Goal: Task Accomplishment & Management: Manage account settings

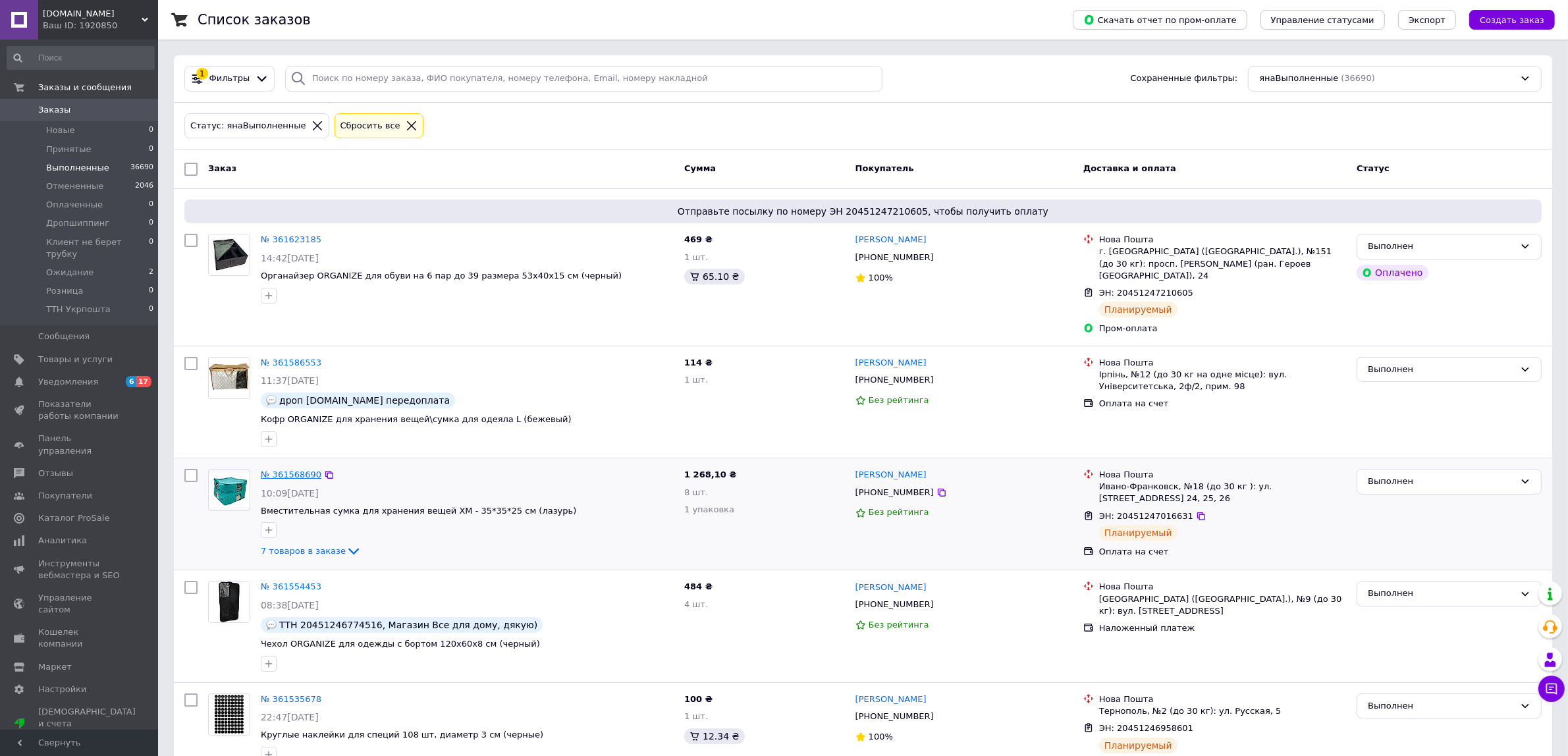
click at [301, 469] on link "№ 361568690" at bounding box center [291, 474] width 61 height 10
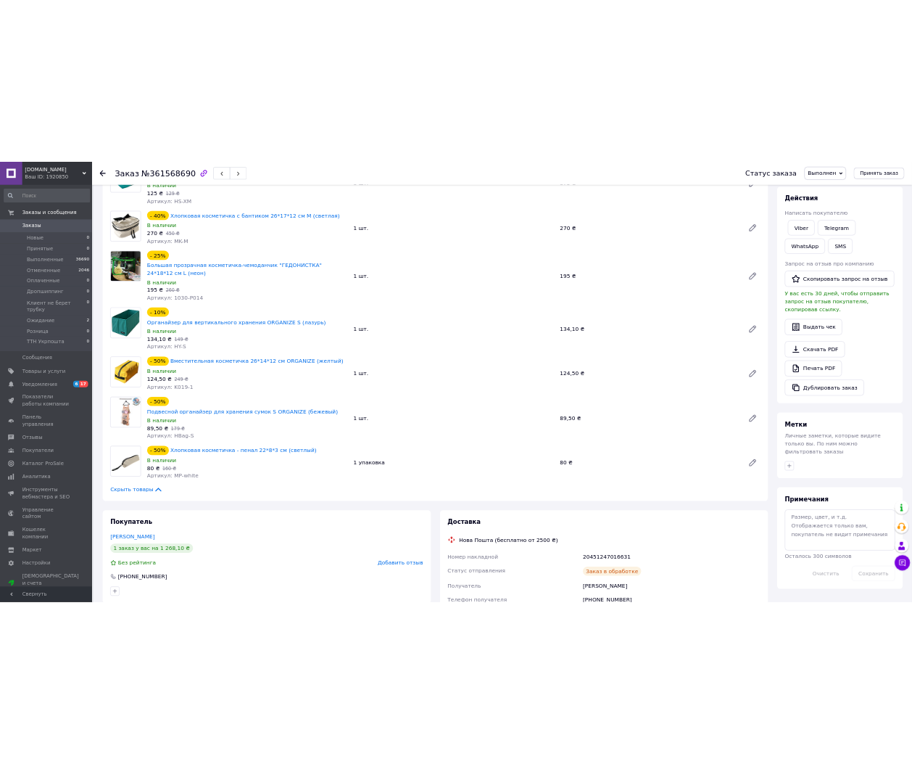
scroll to position [363, 0]
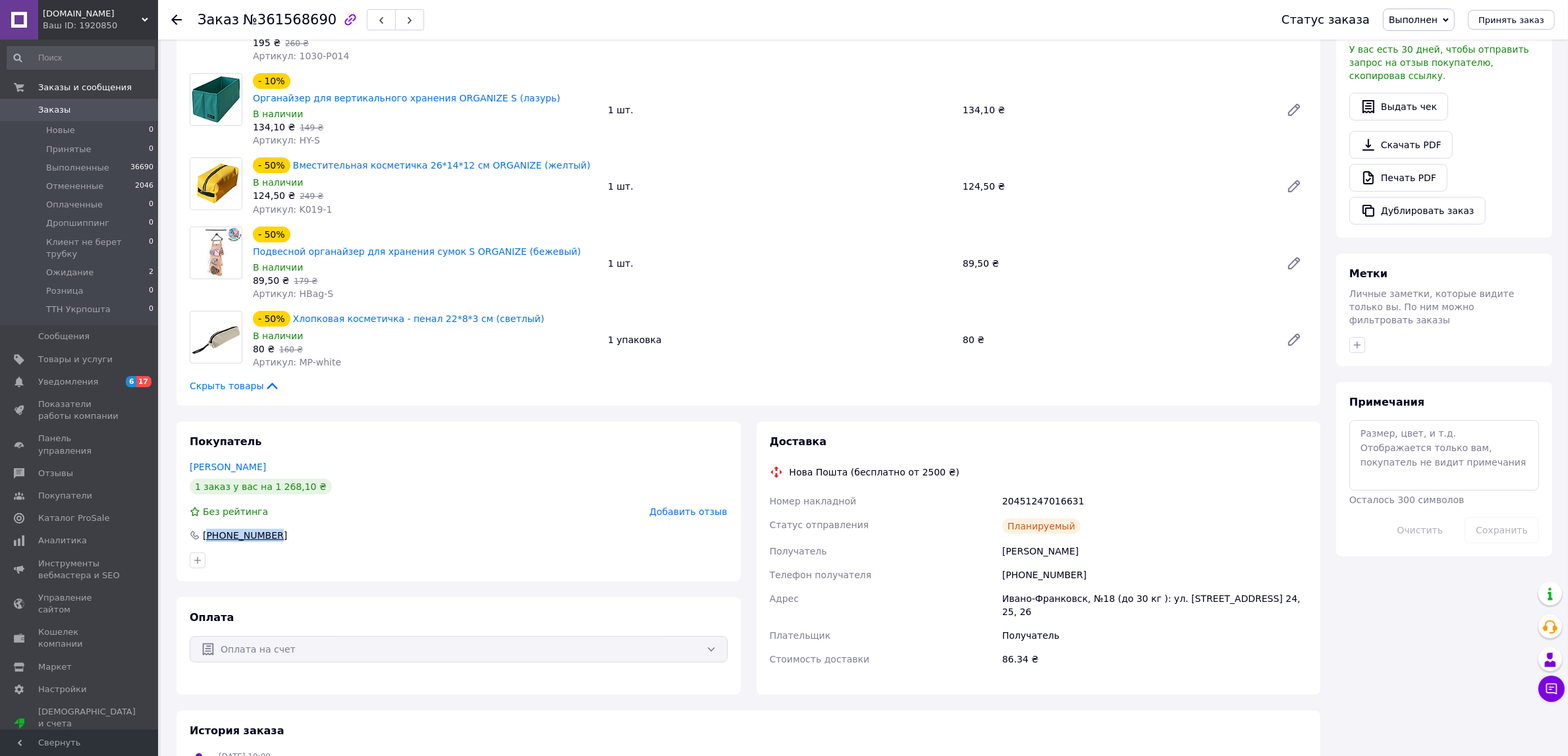
drag, startPoint x: 274, startPoint y: 487, endPoint x: 209, endPoint y: 487, distance: 65.0
click at [209, 528] on div "[PHONE_NUMBER]" at bounding box center [459, 535] width 538 height 14
copy div "380976535073"
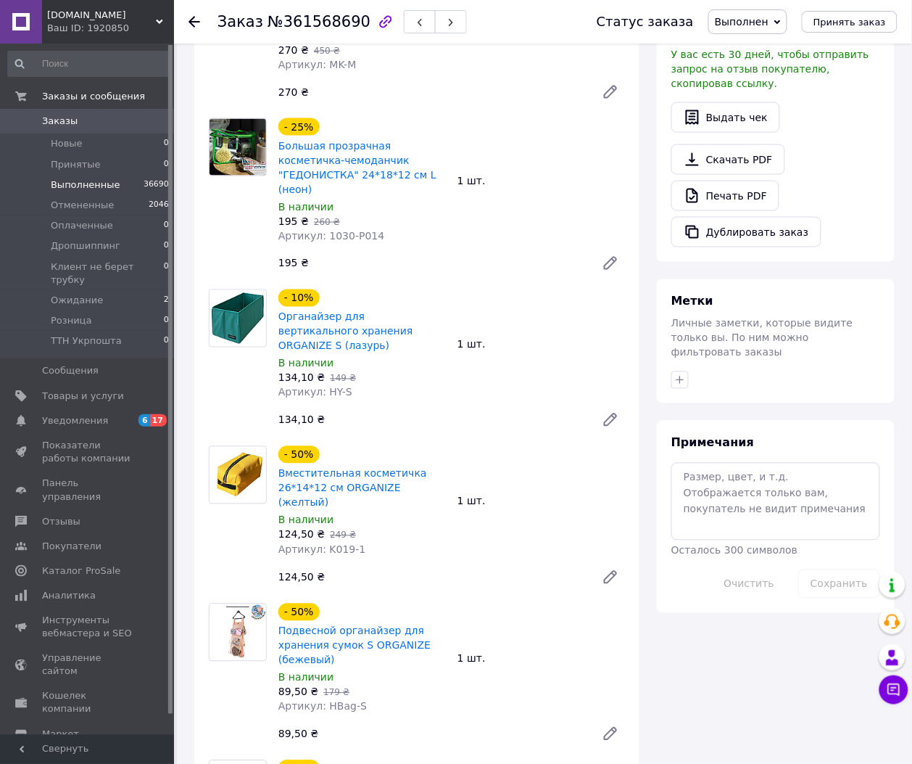
click at [111, 180] on span "Выполненные" at bounding box center [86, 184] width 70 height 13
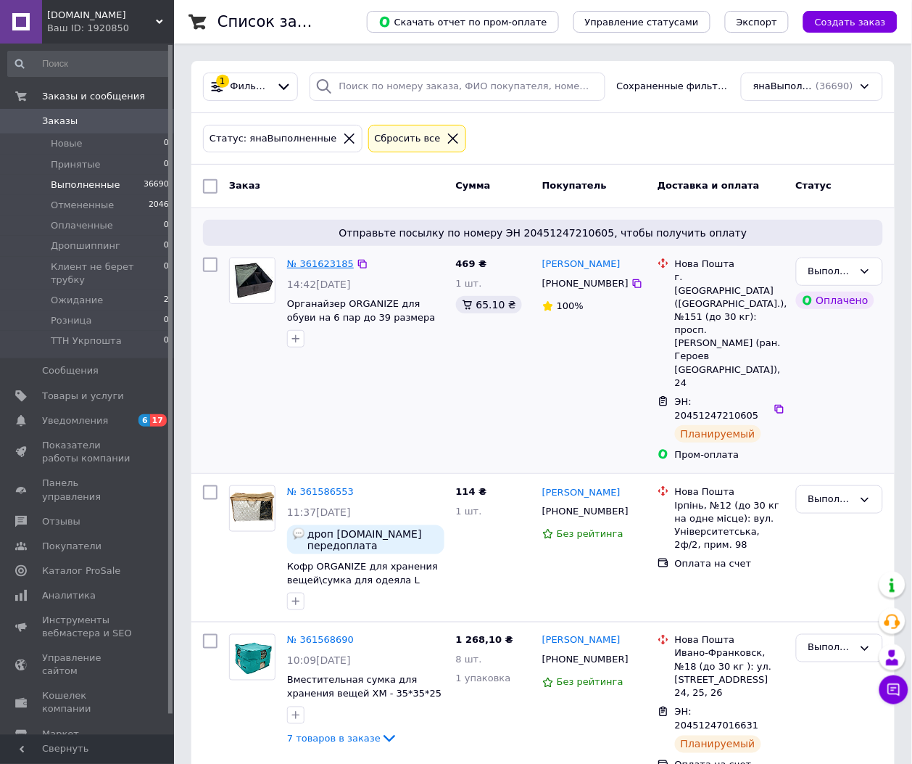
click at [323, 260] on link "№ 361623185" at bounding box center [320, 263] width 67 height 11
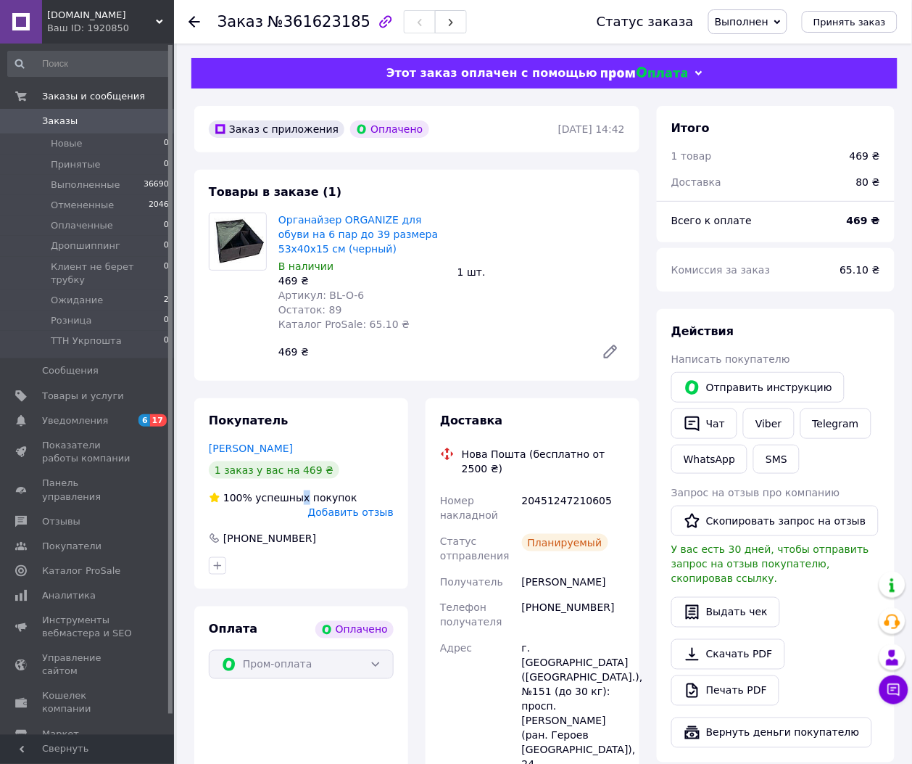
click at [294, 501] on div "100% успешных покупок" at bounding box center [283, 497] width 149 height 15
drag, startPoint x: 308, startPoint y: 535, endPoint x: 230, endPoint y: 538, distance: 78.4
click at [230, 538] on div "+380634334841" at bounding box center [301, 538] width 185 height 15
copy div "380634334841"
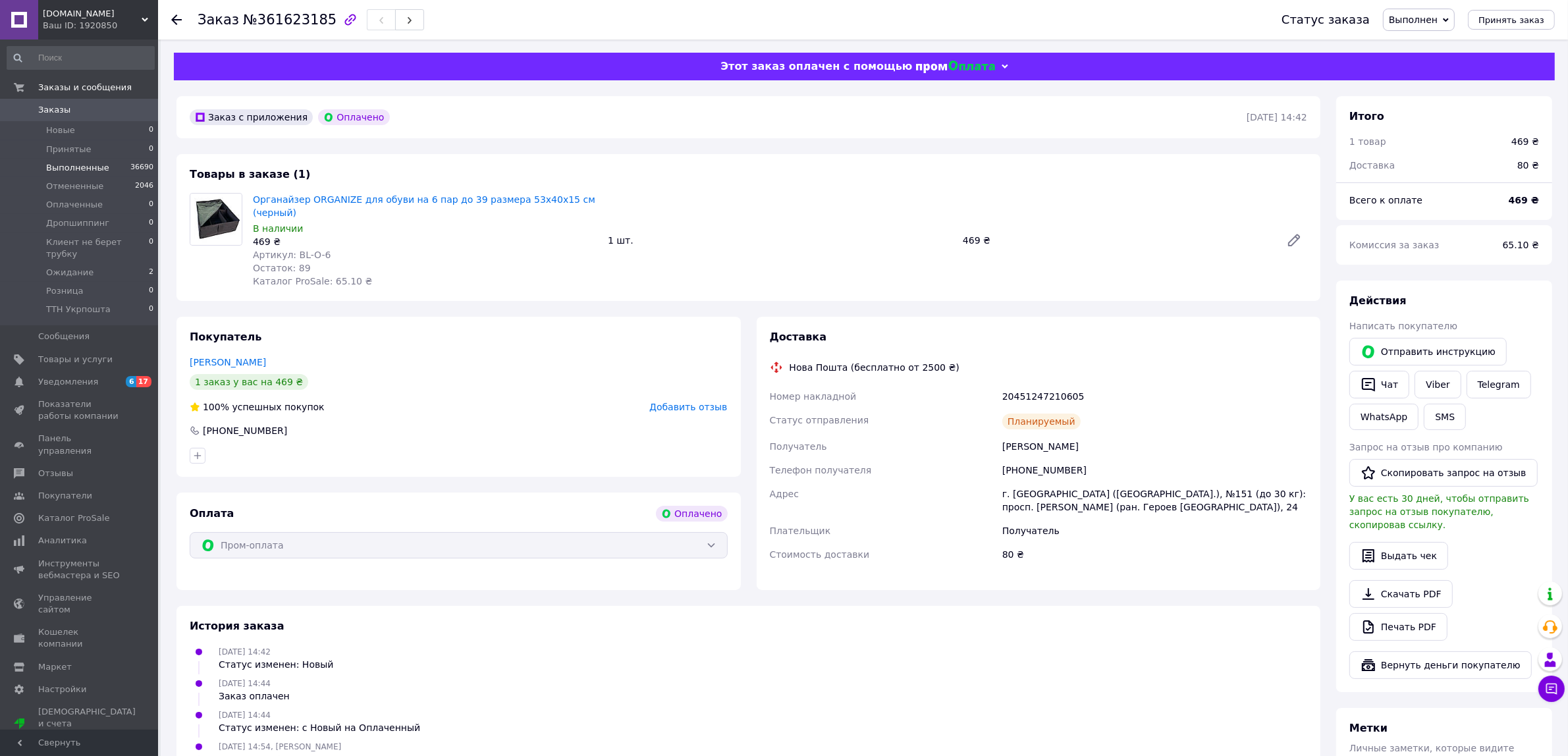
click at [63, 163] on span "Выполненные" at bounding box center [78, 167] width 64 height 12
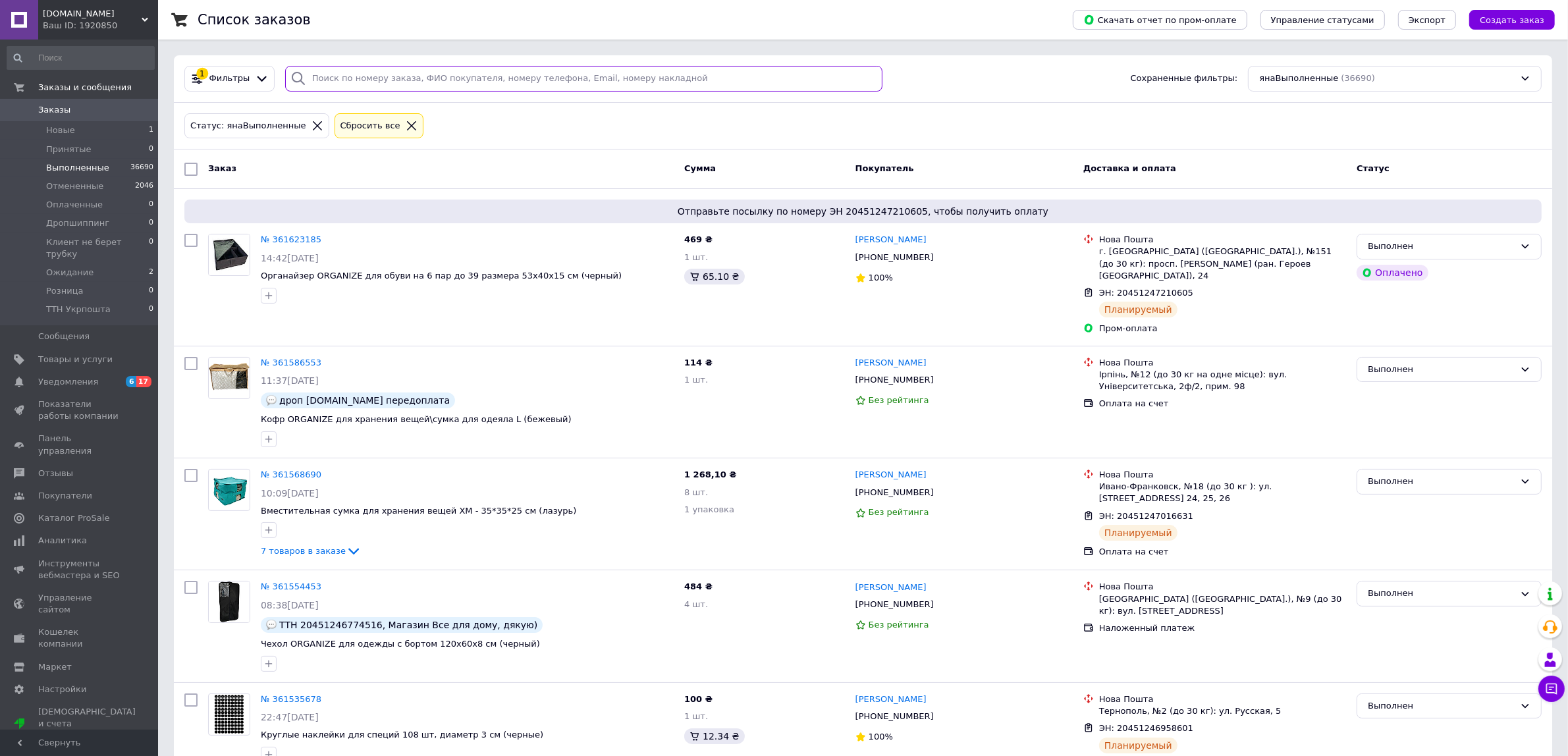
click at [403, 80] on input "search" at bounding box center [584, 79] width 597 height 25
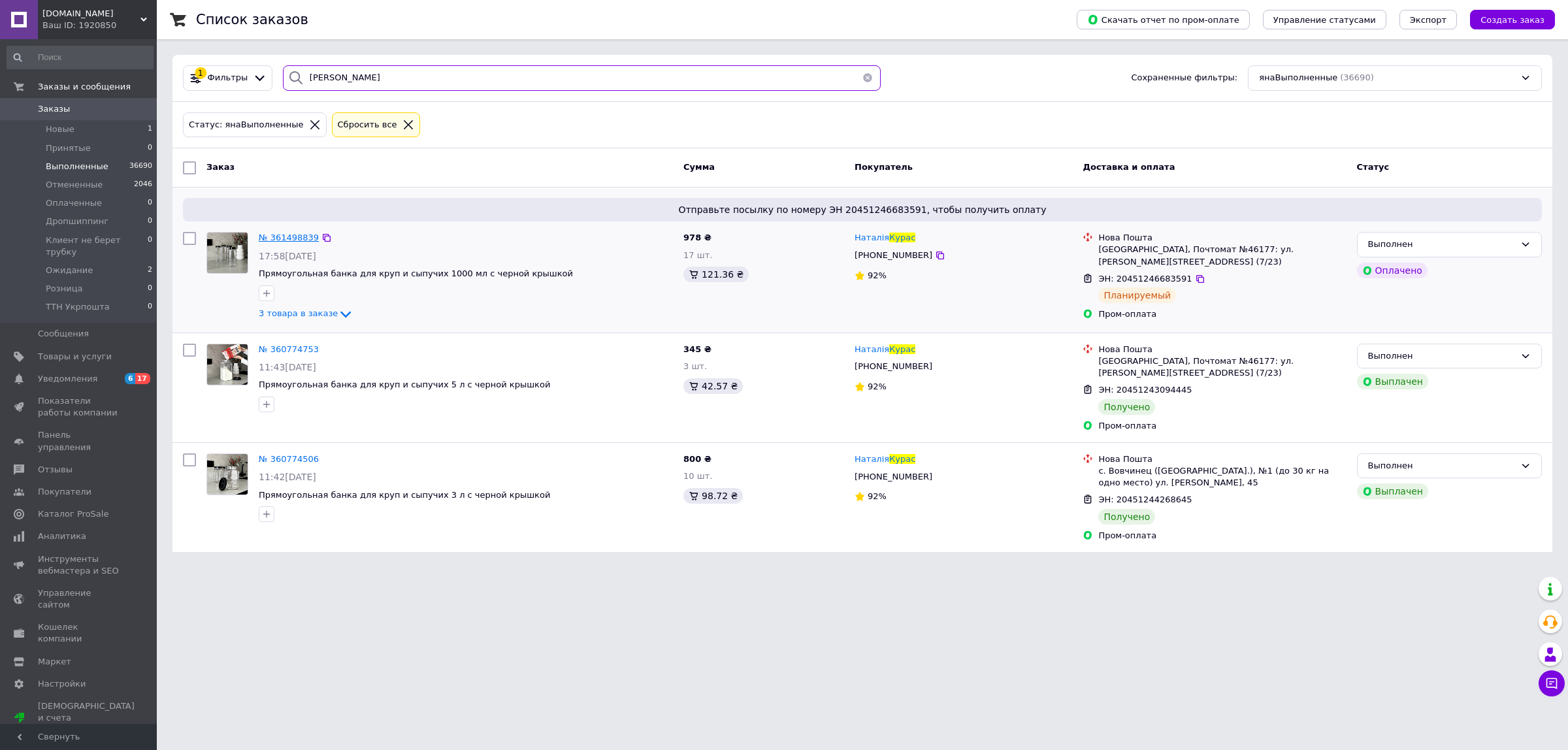
type input "курас"
click at [275, 237] on span "№ 361498839" at bounding box center [288, 237] width 60 height 10
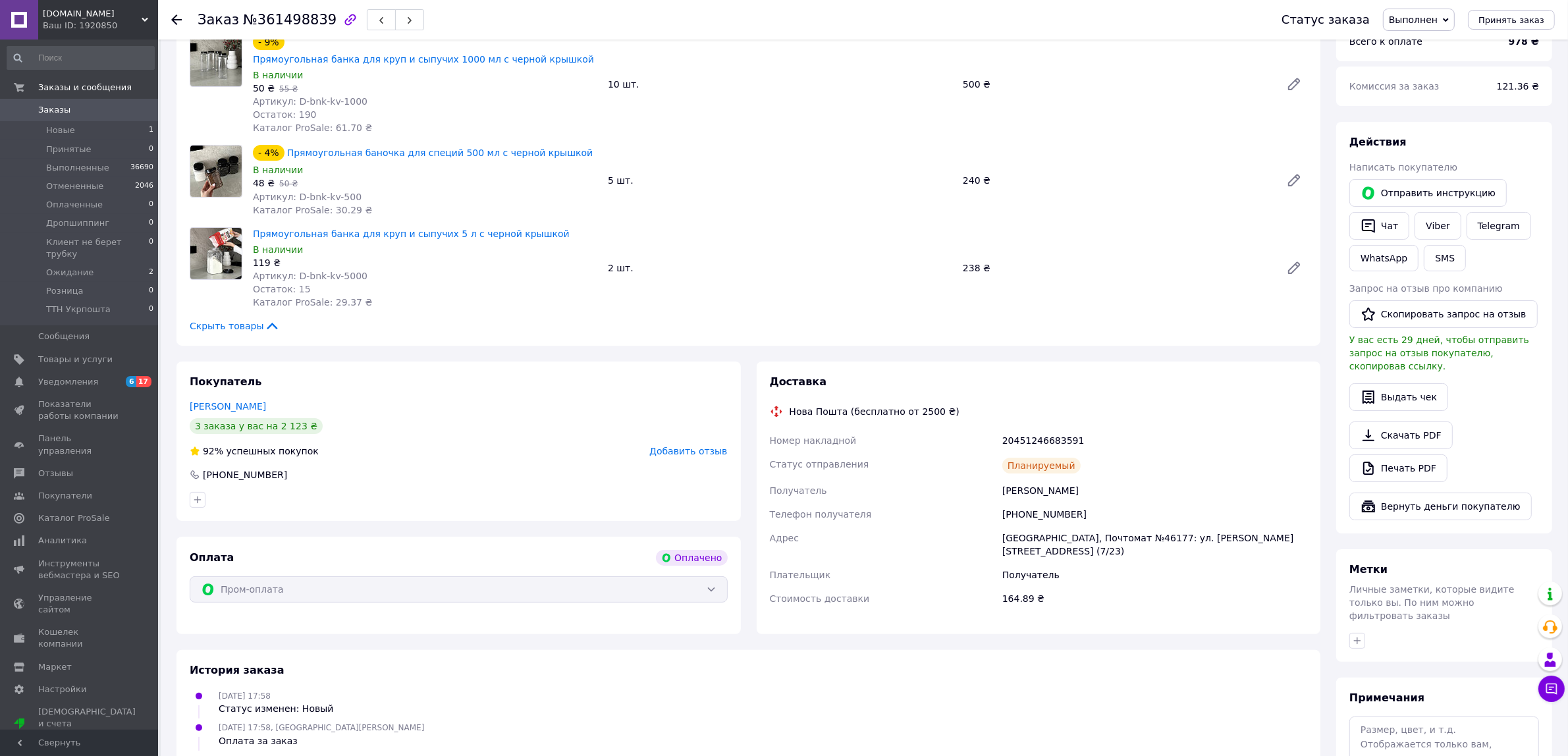
scroll to position [164, 0]
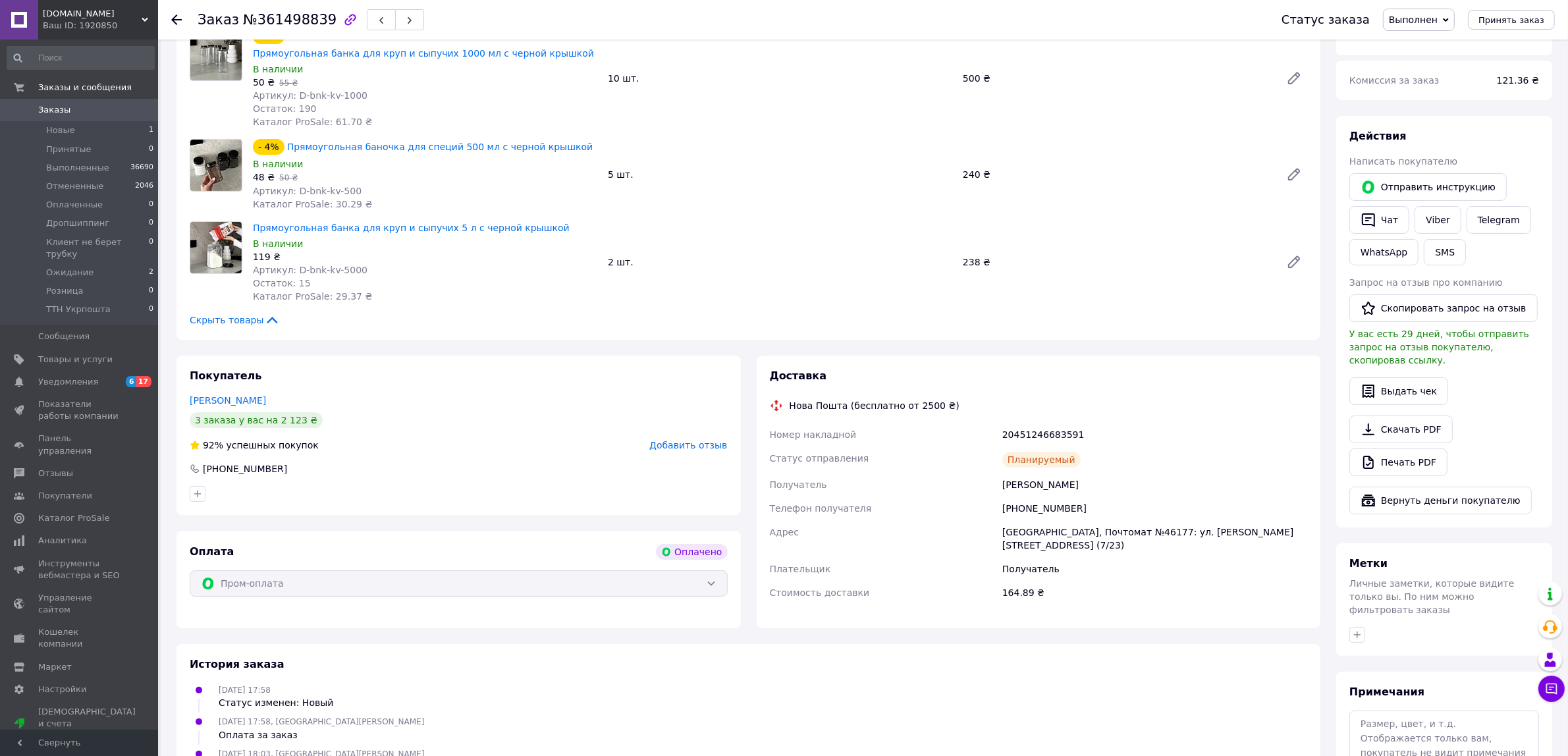
click at [181, 12] on div at bounding box center [184, 20] width 26 height 40
click at [174, 20] on icon at bounding box center [177, 20] width 11 height 11
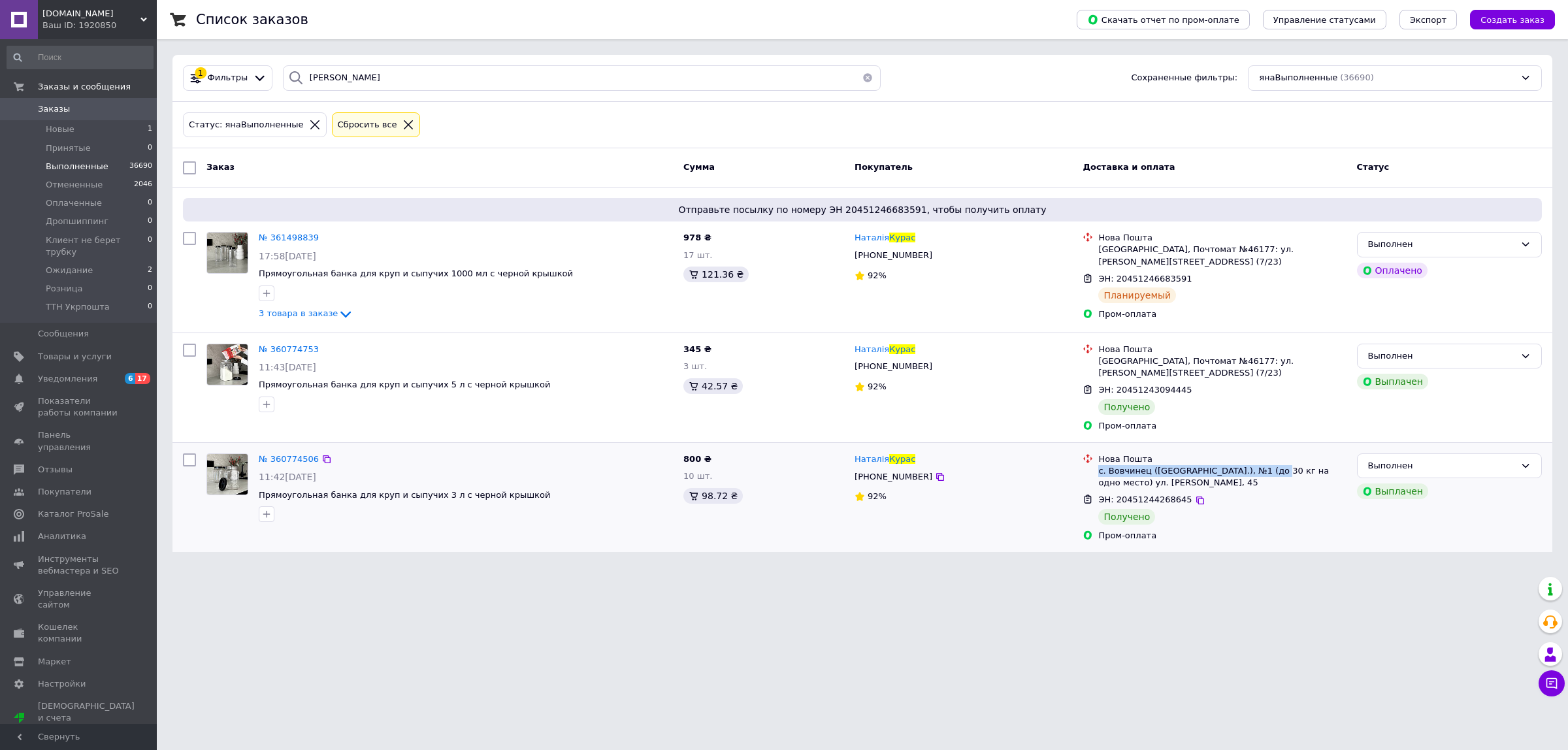
drag, startPoint x: 1271, startPoint y: 469, endPoint x: 1098, endPoint y: 469, distance: 173.0
click at [833, 469] on div "с. Вовчинец (Ивано-Франковская обл.), №1 (до 30 кг на одно место) ул. Василия С…" at bounding box center [1221, 476] width 248 height 23
copy div "с. Вовчинец (Ивано-Франковская обл.), №1"
click at [833, 486] on div "с. Вовчинец (Ивано-Франковская обл.), №1 (до 30 кг на одно место) ул. Василия С…" at bounding box center [1221, 476] width 248 height 23
drag, startPoint x: 1241, startPoint y: 482, endPoint x: 1098, endPoint y: 472, distance: 143.3
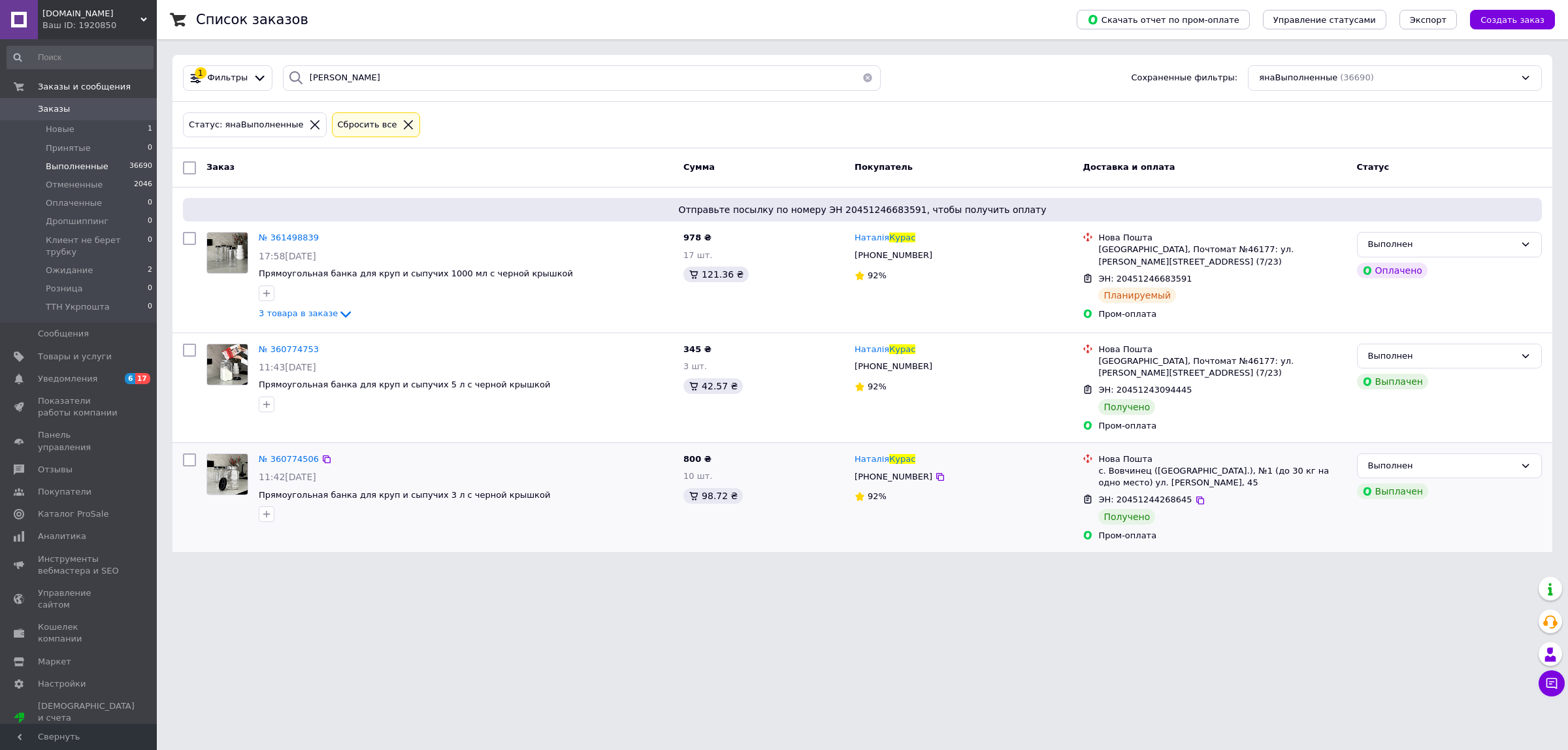
click at [833, 472] on div "Нова Пошта с. Вовчинец (Ивано-Франковская обл.), №1 (до 30 кг на одно место) ул…" at bounding box center [1221, 471] width 253 height 36
copy div "с. Вовчинец (Ивано-Франковская обл.), №1 (до 30 кг на одно место) ул. Василия С…"
click at [833, 567] on html "ORGANIZE.IN.UA Ваш ID: 1920850 Сайт ORGANIZE.IN.UA Кабинет покупателя Проверить…" at bounding box center [784, 284] width 1568 height 567
click at [301, 241] on span "№ 361498839" at bounding box center [288, 237] width 60 height 10
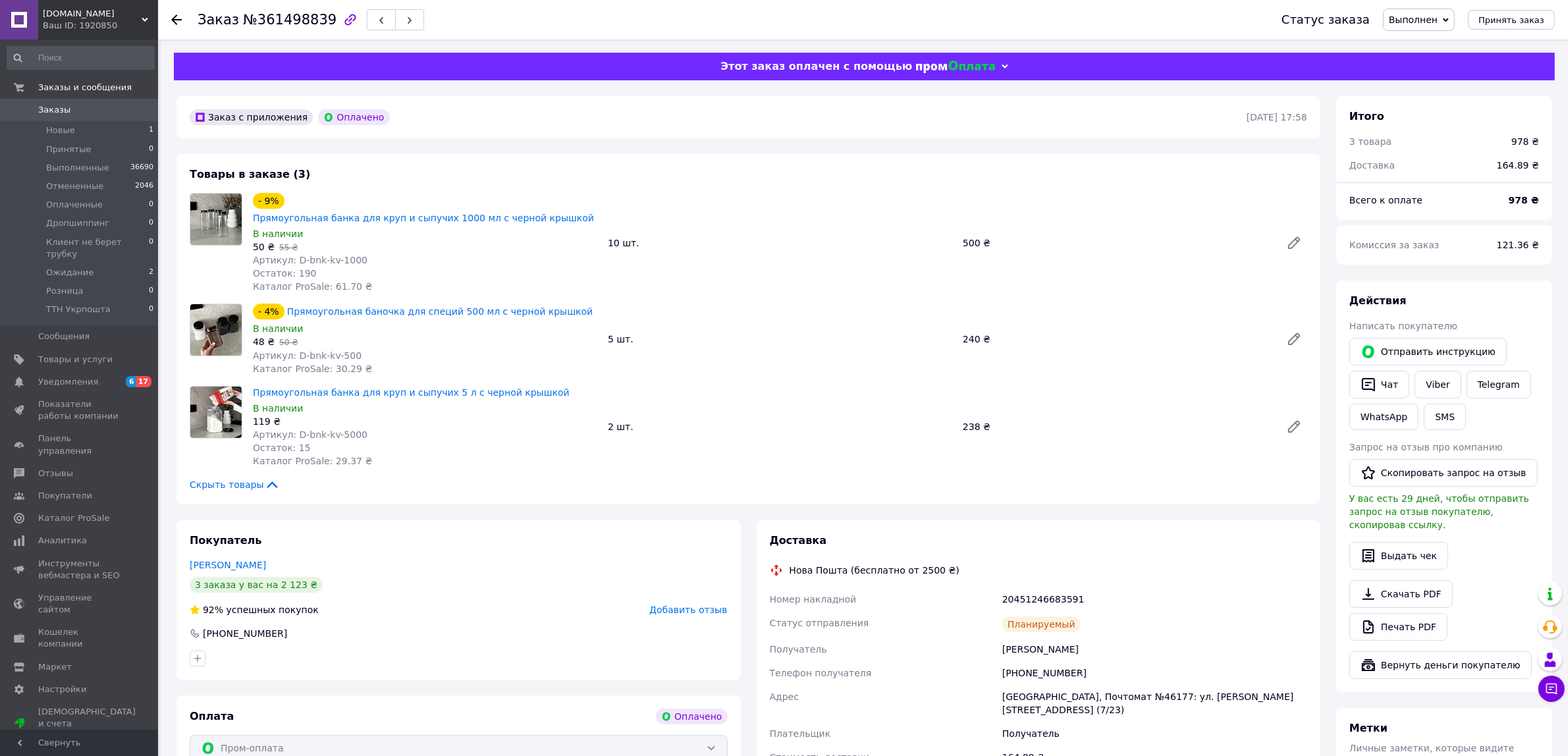
click at [840, 20] on span "Выполнен" at bounding box center [1414, 20] width 49 height 11
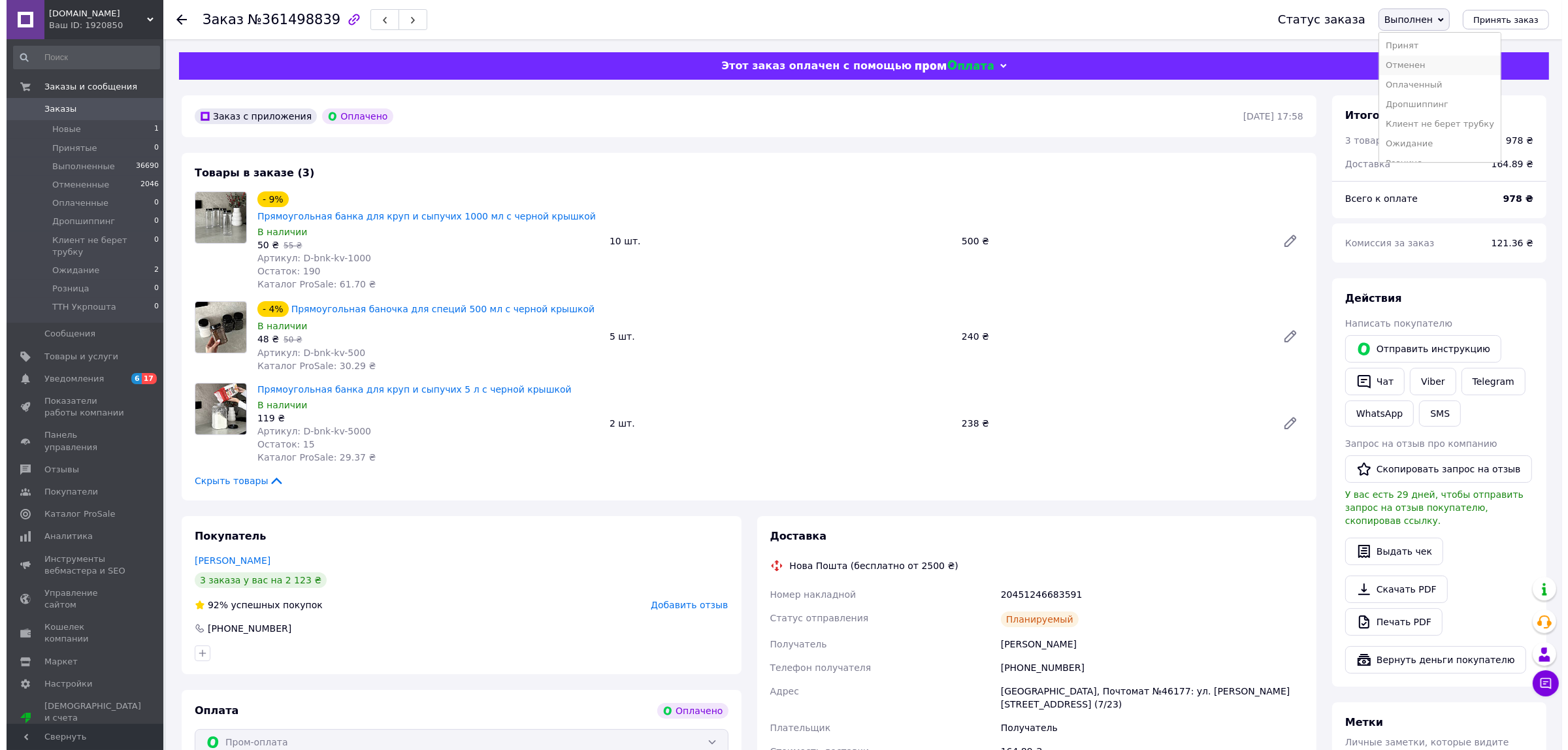
scroll to position [34, 0]
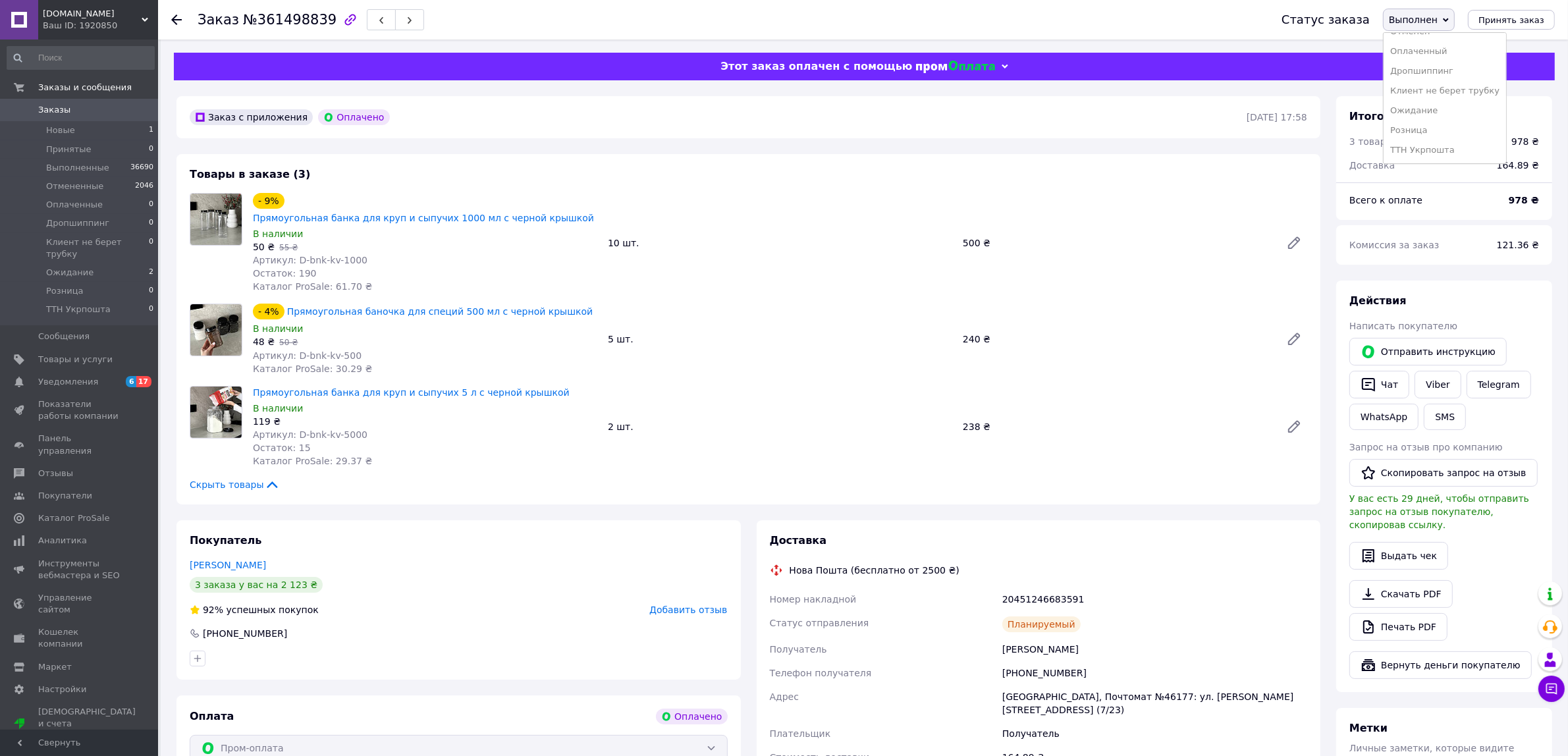
click at [840, 113] on li "Ожидание" at bounding box center [1445, 111] width 123 height 20
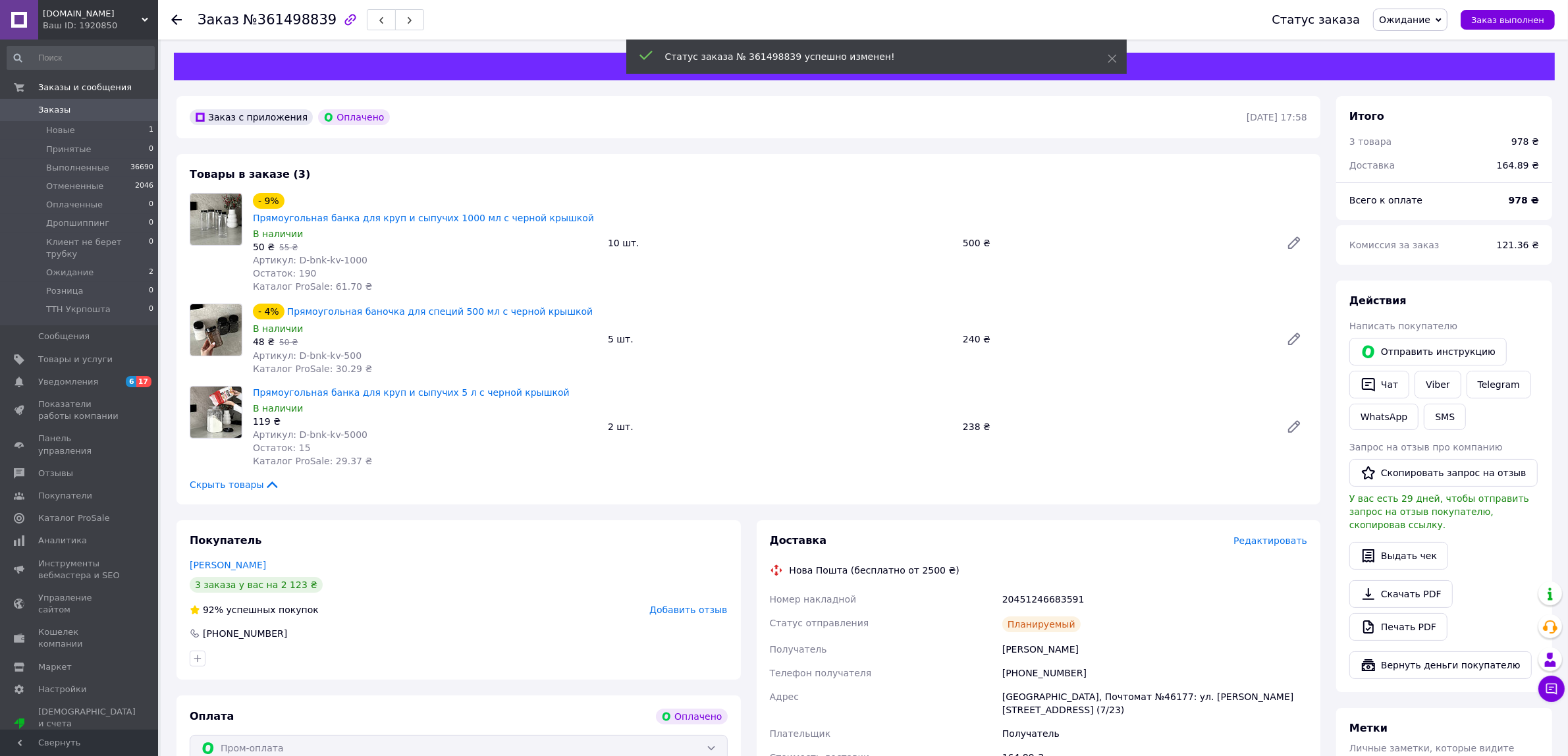
click at [840, 535] on span "Редактировать" at bounding box center [1269, 541] width 74 height 11
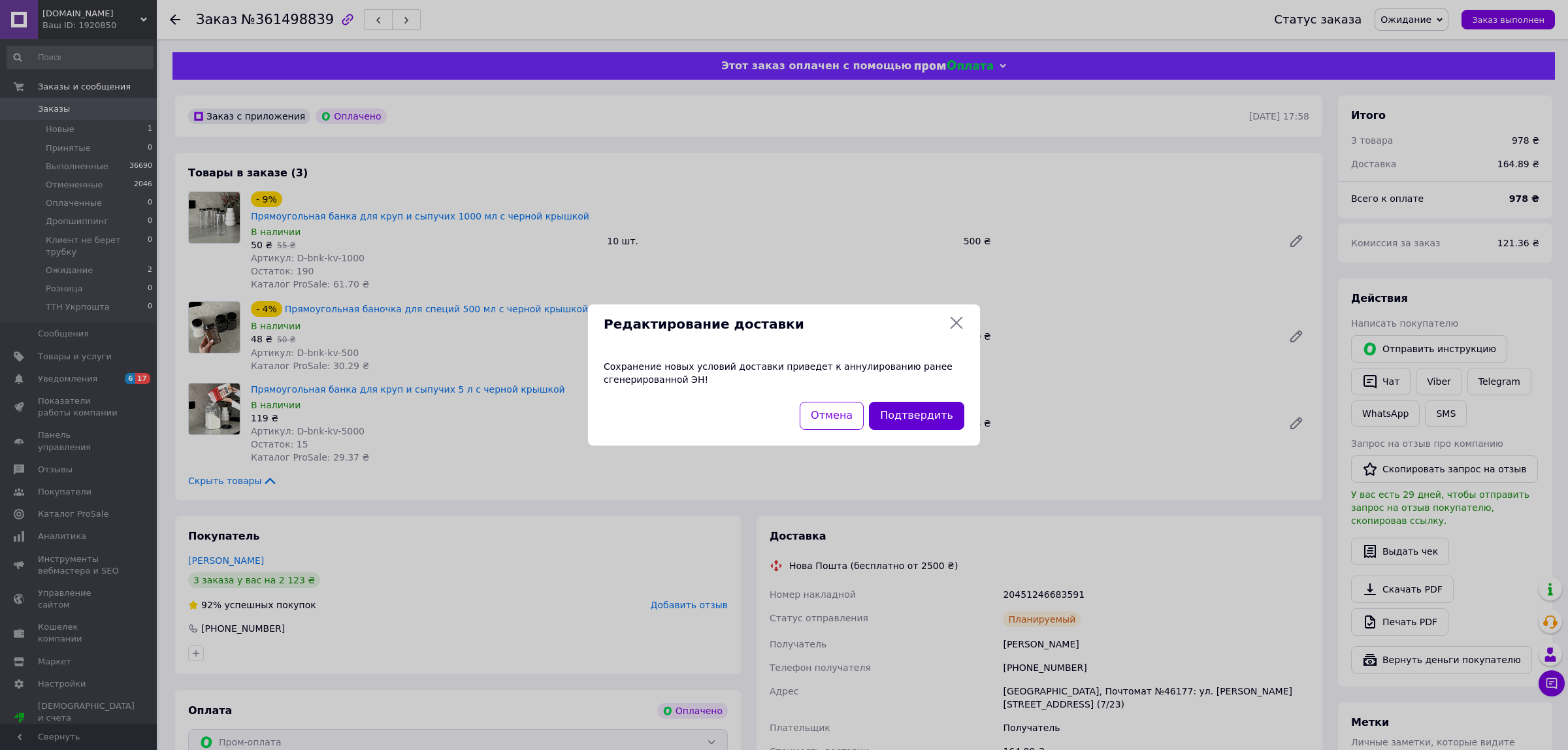
click at [833, 412] on button "Подтвердить" at bounding box center [917, 415] width 95 height 28
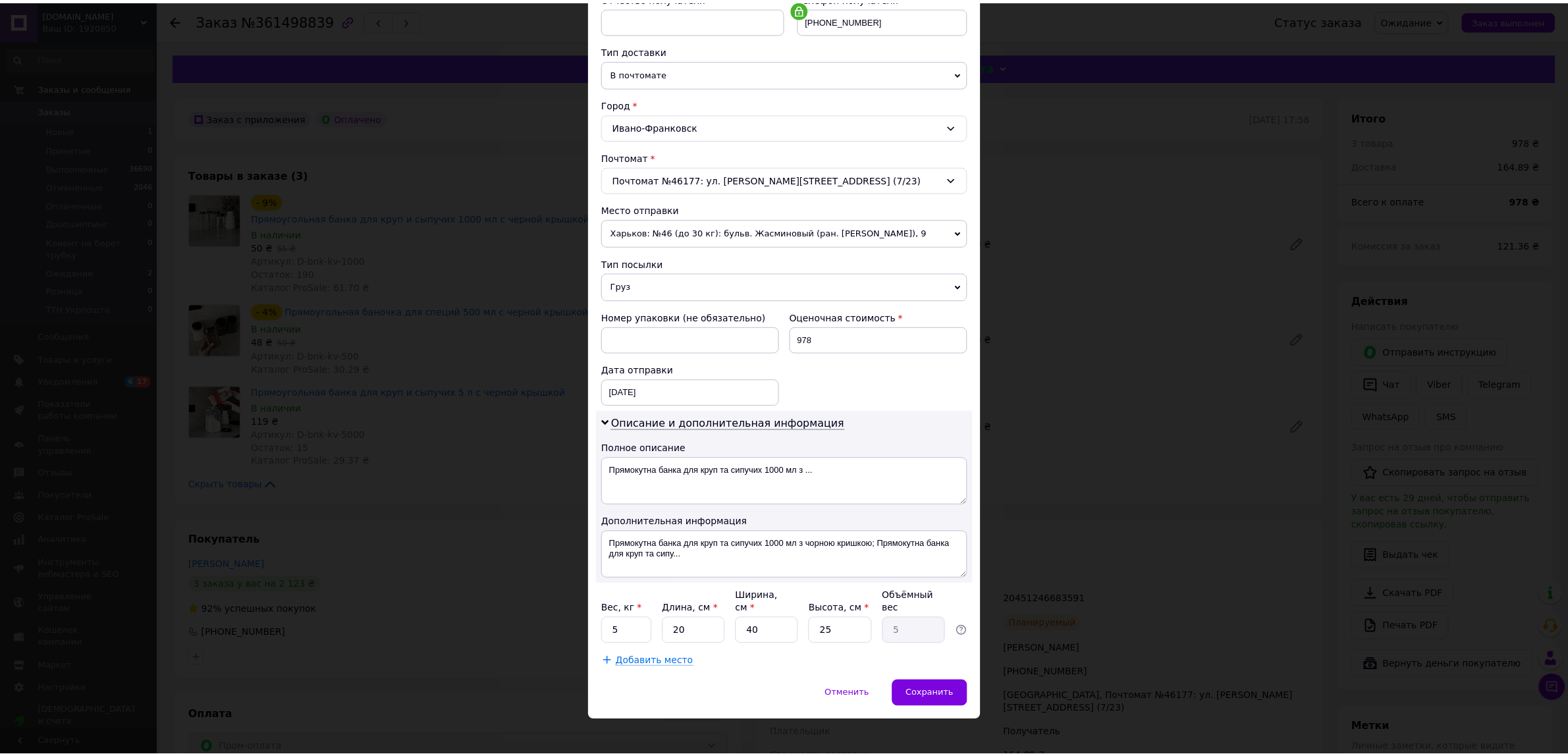
scroll to position [270, 0]
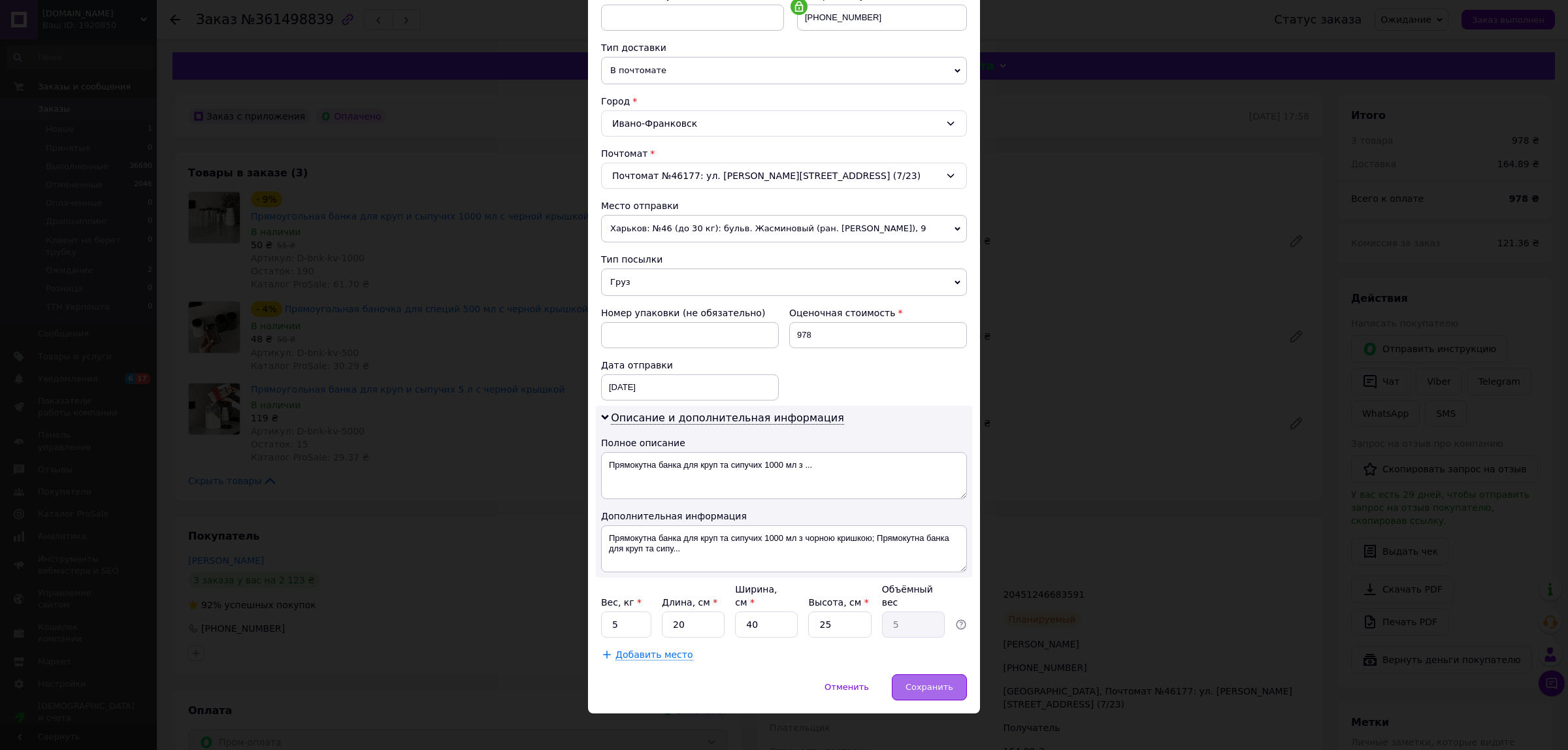
drag, startPoint x: 936, startPoint y: 679, endPoint x: 942, endPoint y: 674, distance: 7.8
click at [833, 682] on span "Сохранить" at bounding box center [929, 686] width 48 height 10
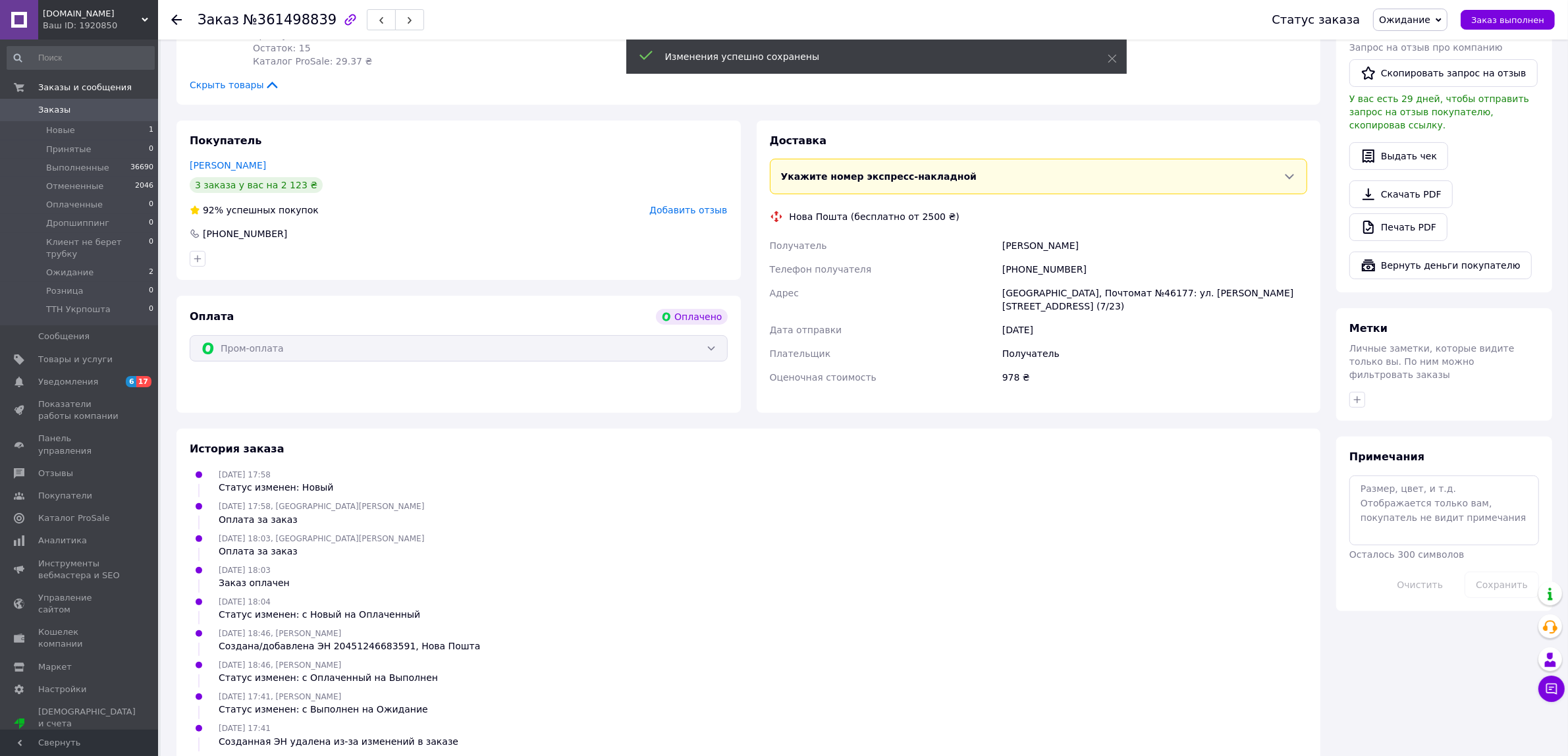
scroll to position [411, 0]
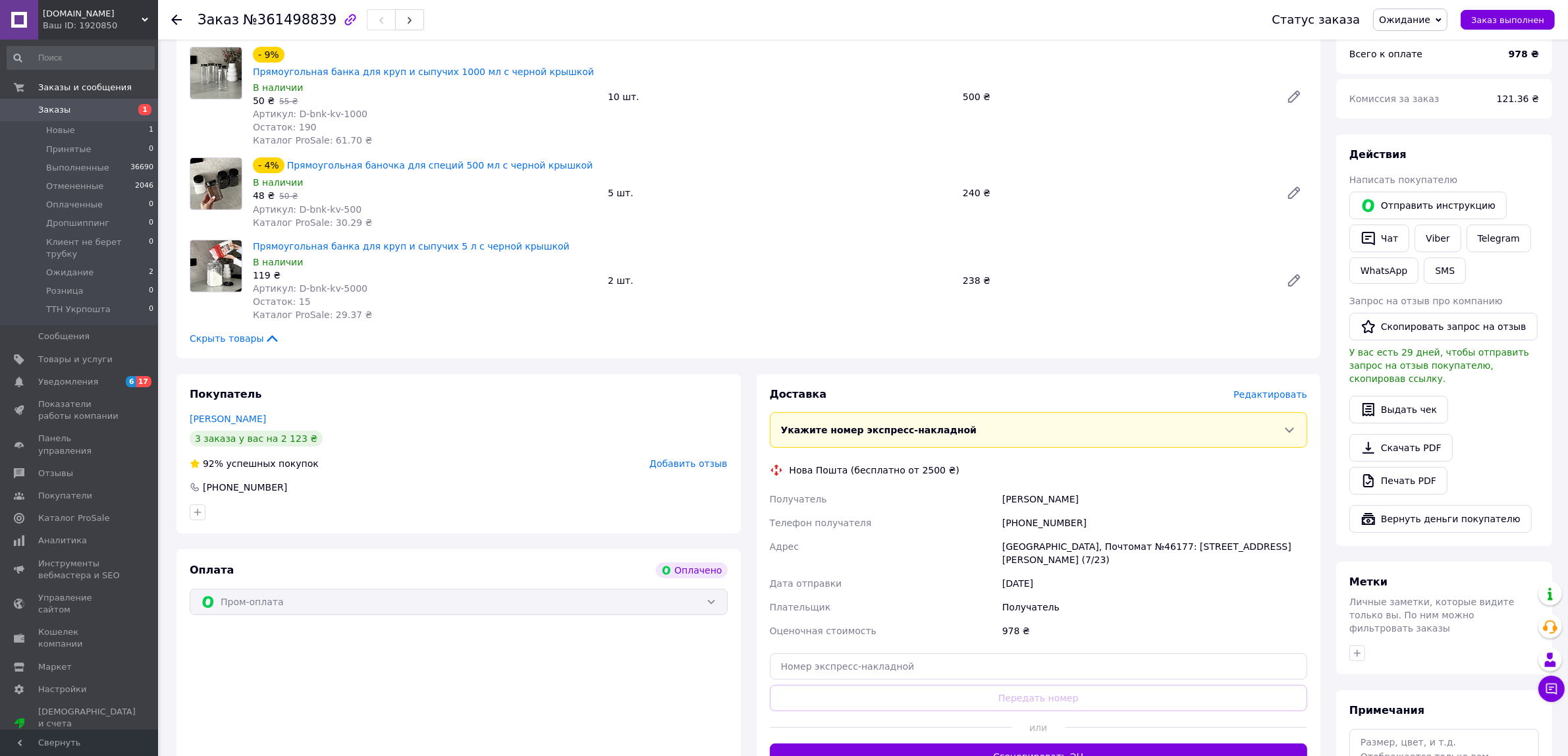
scroll to position [284, 0]
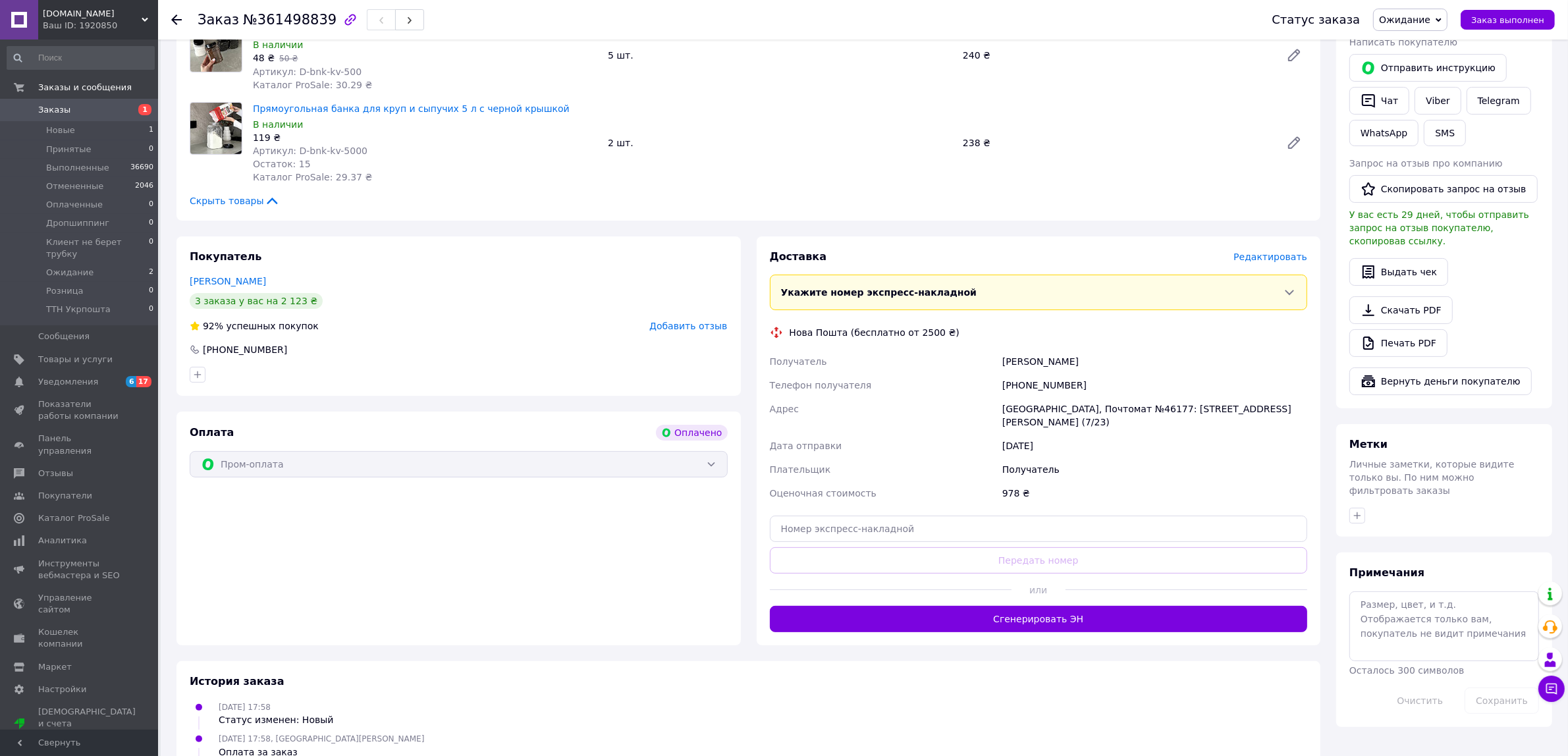
click at [615, 274] on div "[PERSON_NAME]" at bounding box center [459, 280] width 538 height 14
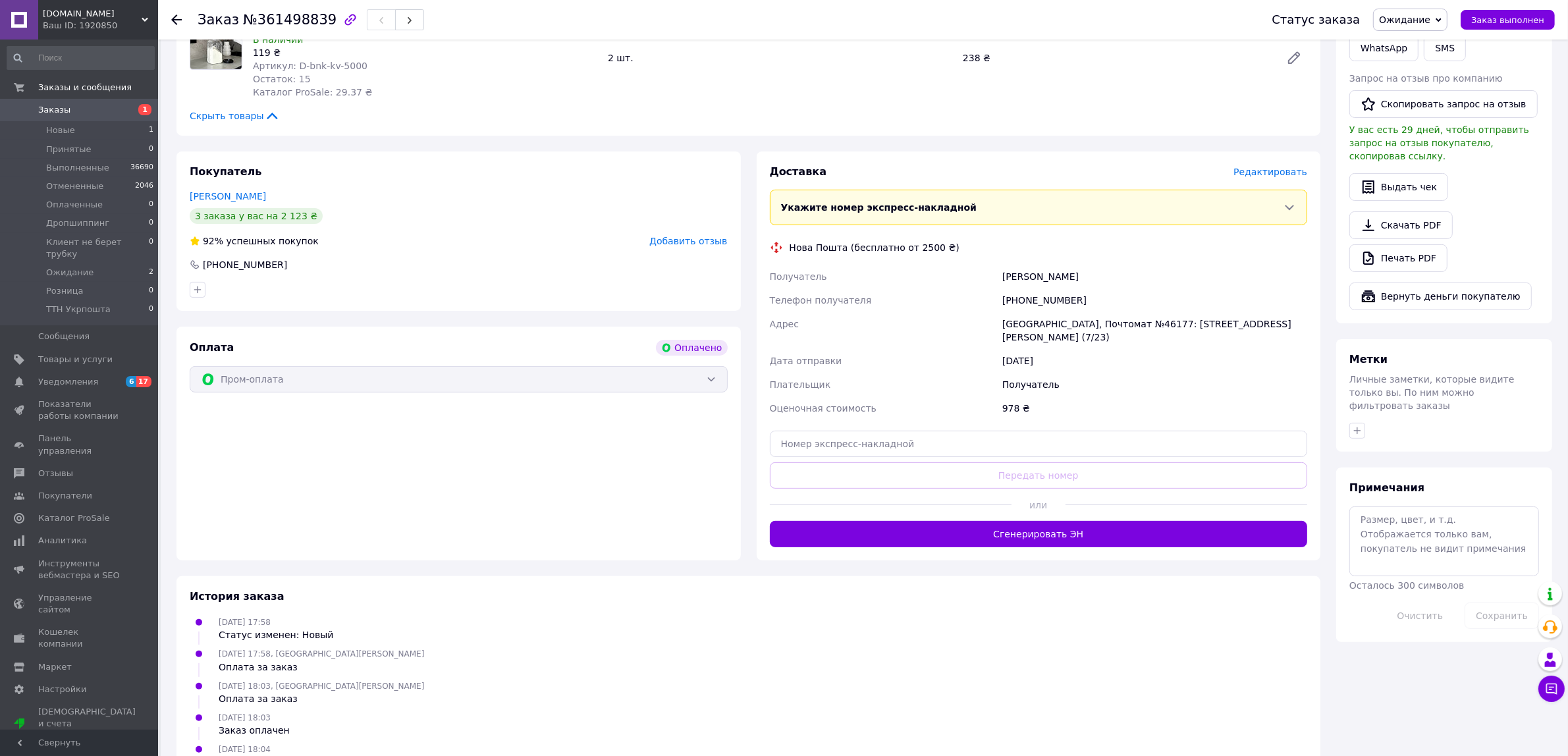
scroll to position [565, 0]
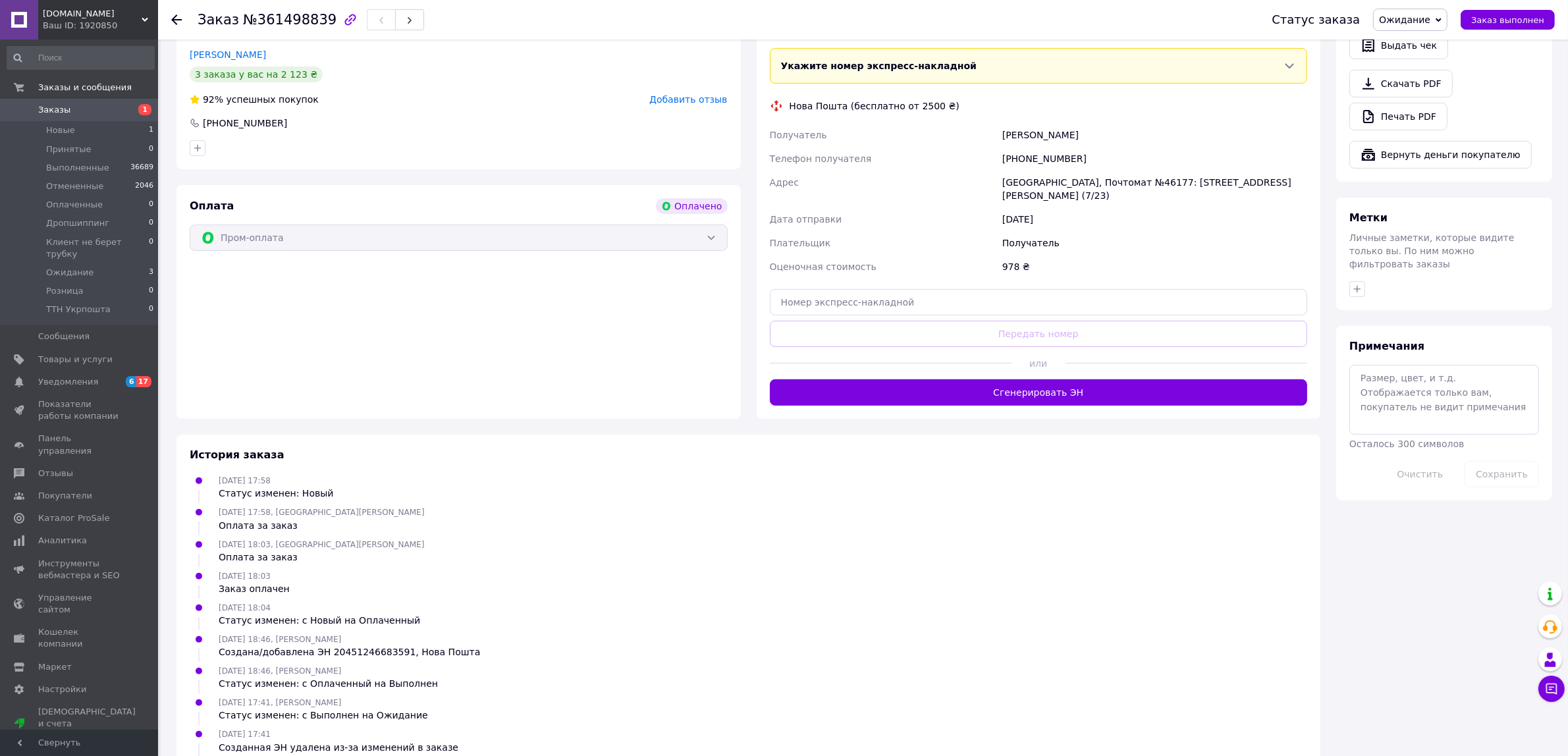
scroll to position [565, 0]
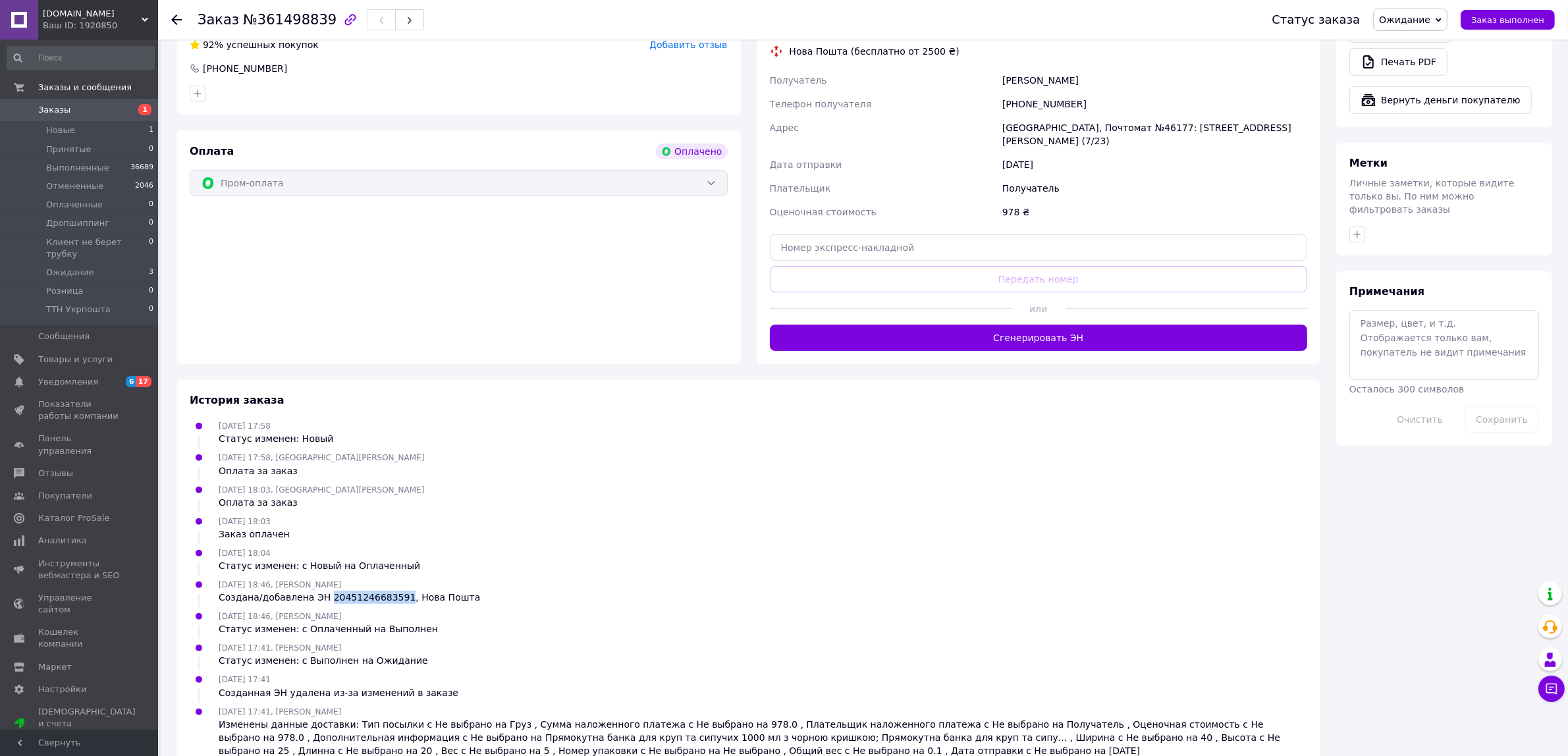
drag, startPoint x: 387, startPoint y: 568, endPoint x: 311, endPoint y: 568, distance: 76.0
click at [318, 591] on div "Создана/добавлена ЭН 20451246683591, Нова Пошта" at bounding box center [350, 597] width 261 height 14
copy div "20451246683591"
click at [620, 418] on div "11.09.2025 17:58 Статус изменен: Новый" at bounding box center [748, 431] width 1128 height 26
click at [900, 234] on input "text" at bounding box center [1039, 247] width 538 height 26
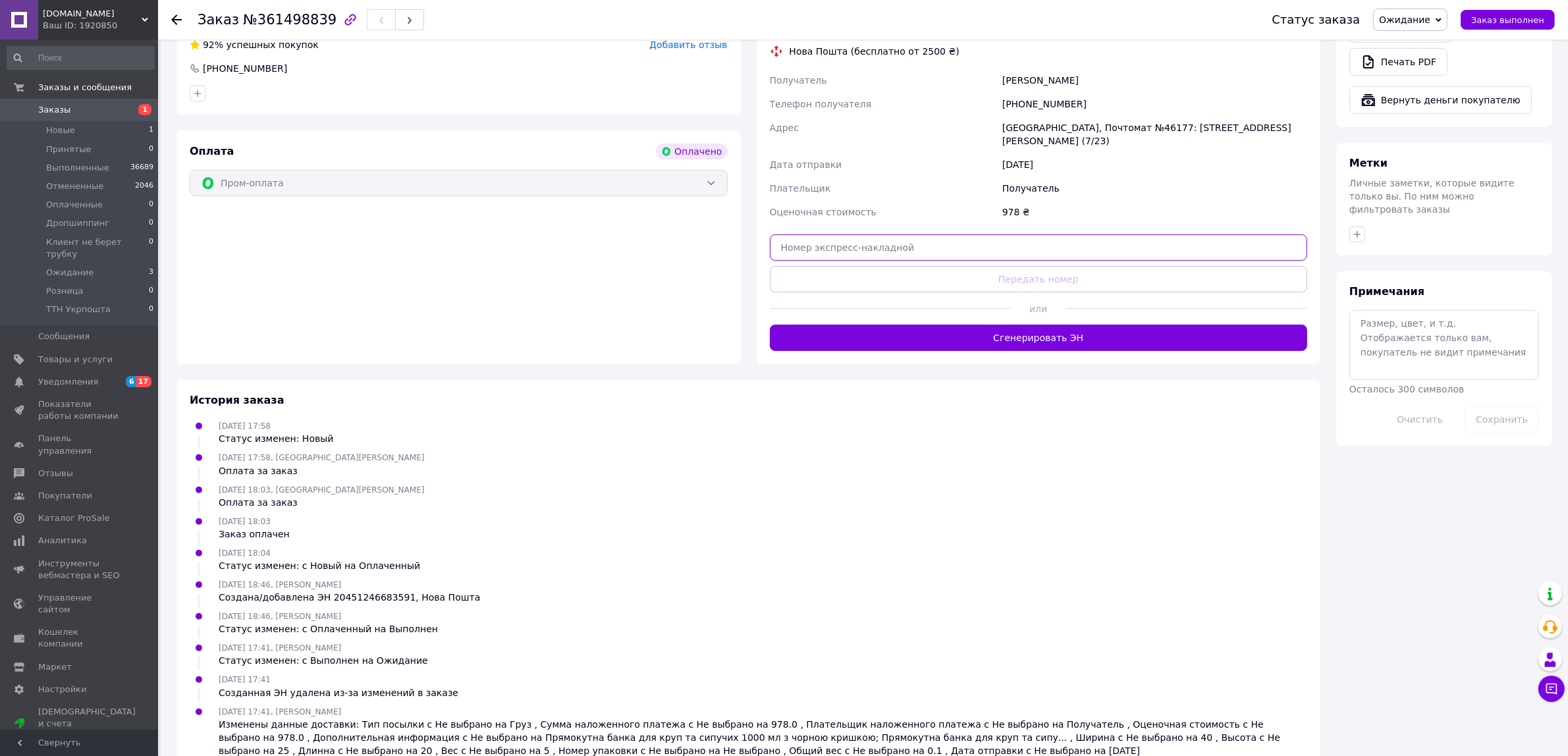
paste input "20451246683591"
type input "20451246683591"
click at [993, 266] on button "Передать номер" at bounding box center [1039, 279] width 538 height 26
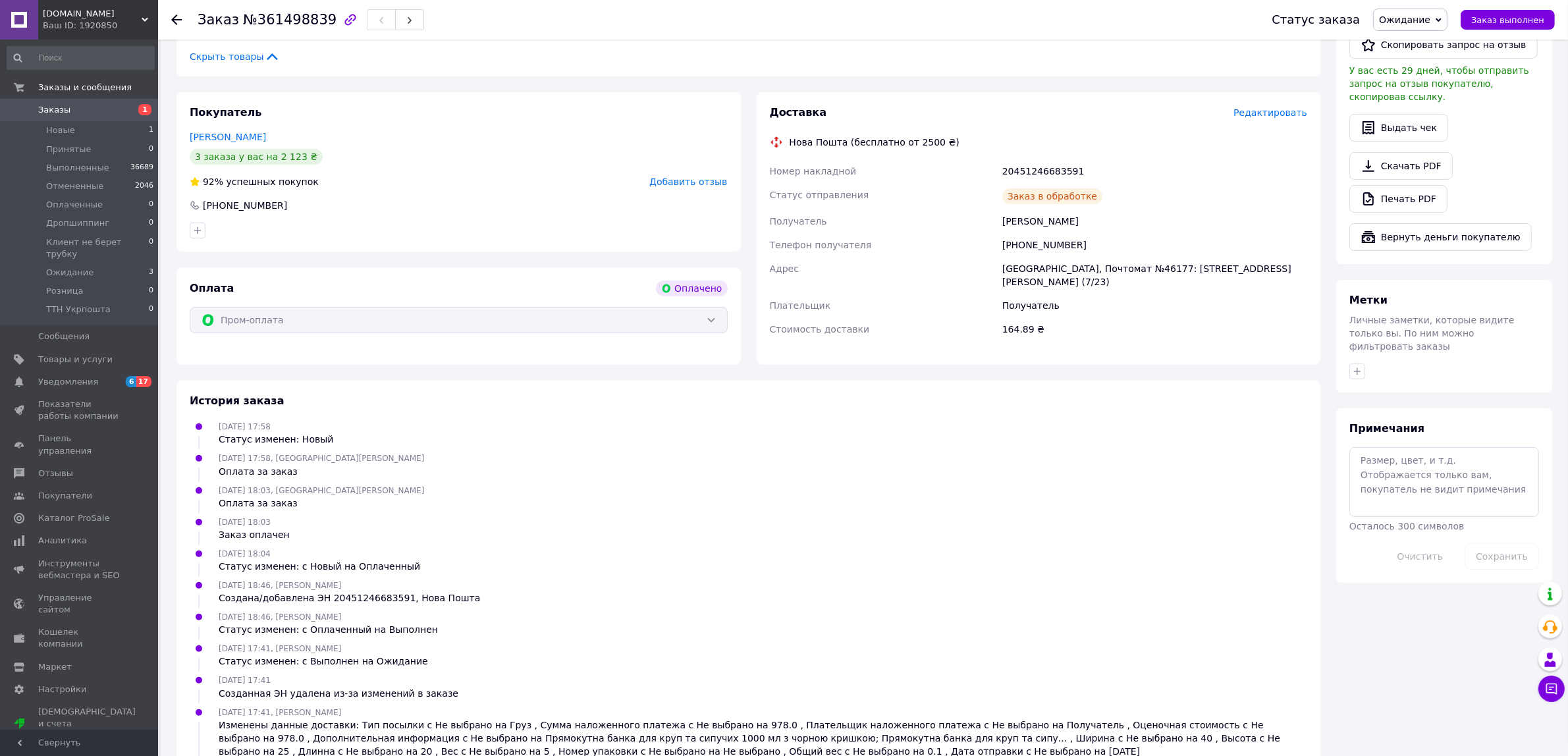
scroll to position [459, 0]
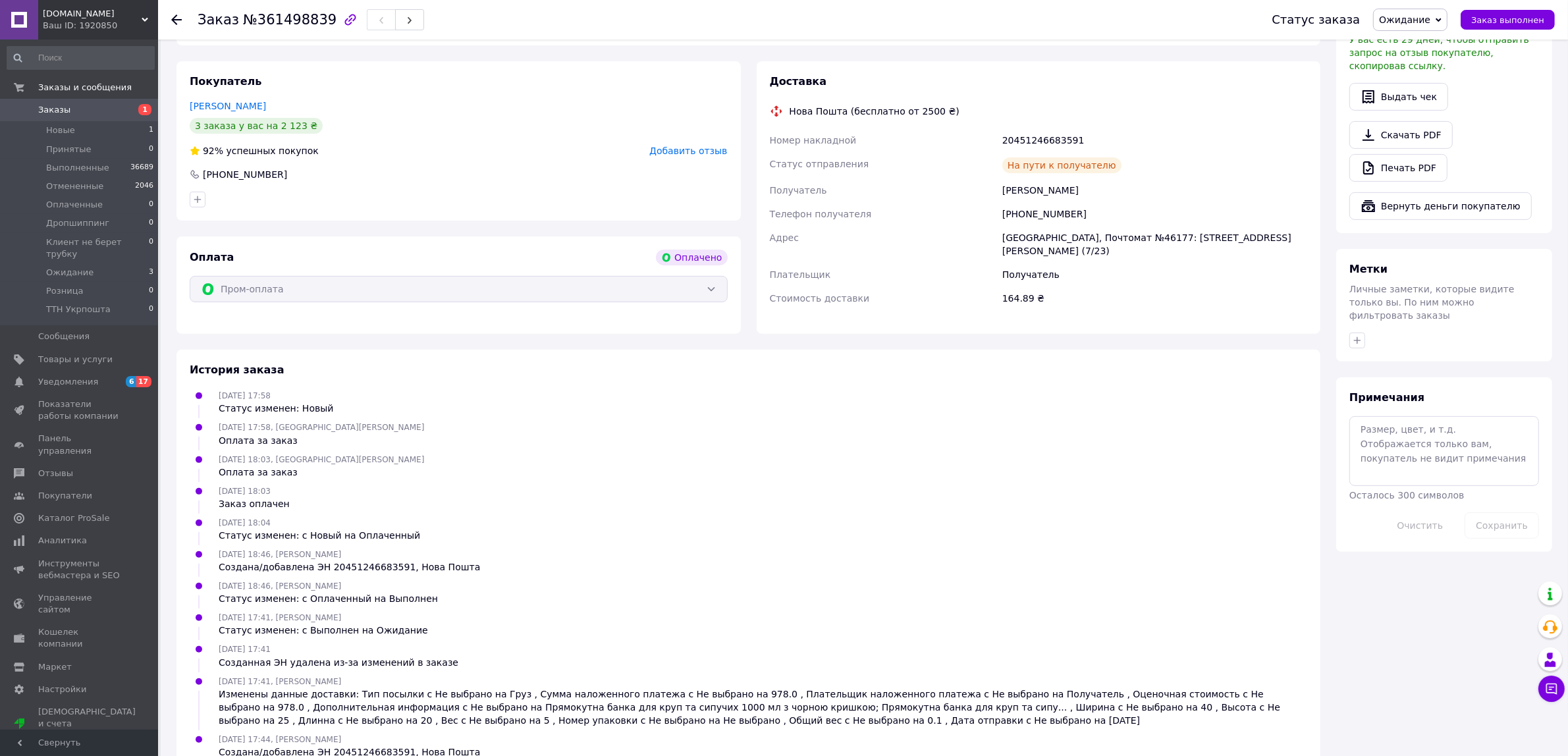
click at [1062, 179] on div "Курас Наталія" at bounding box center [1155, 191] width 311 height 24
drag, startPoint x: 1078, startPoint y: 198, endPoint x: 996, endPoint y: 199, distance: 82.0
click at [996, 199] on div "Номер накладной 20451246683591 Статус отправления На пути к получателю Получате…" at bounding box center [1039, 219] width 543 height 182
copy div "Телефон получателя +380958182950"
click at [1268, 388] on div "11.09.2025 17:58 Статус изменен: Новый" at bounding box center [748, 401] width 1128 height 26
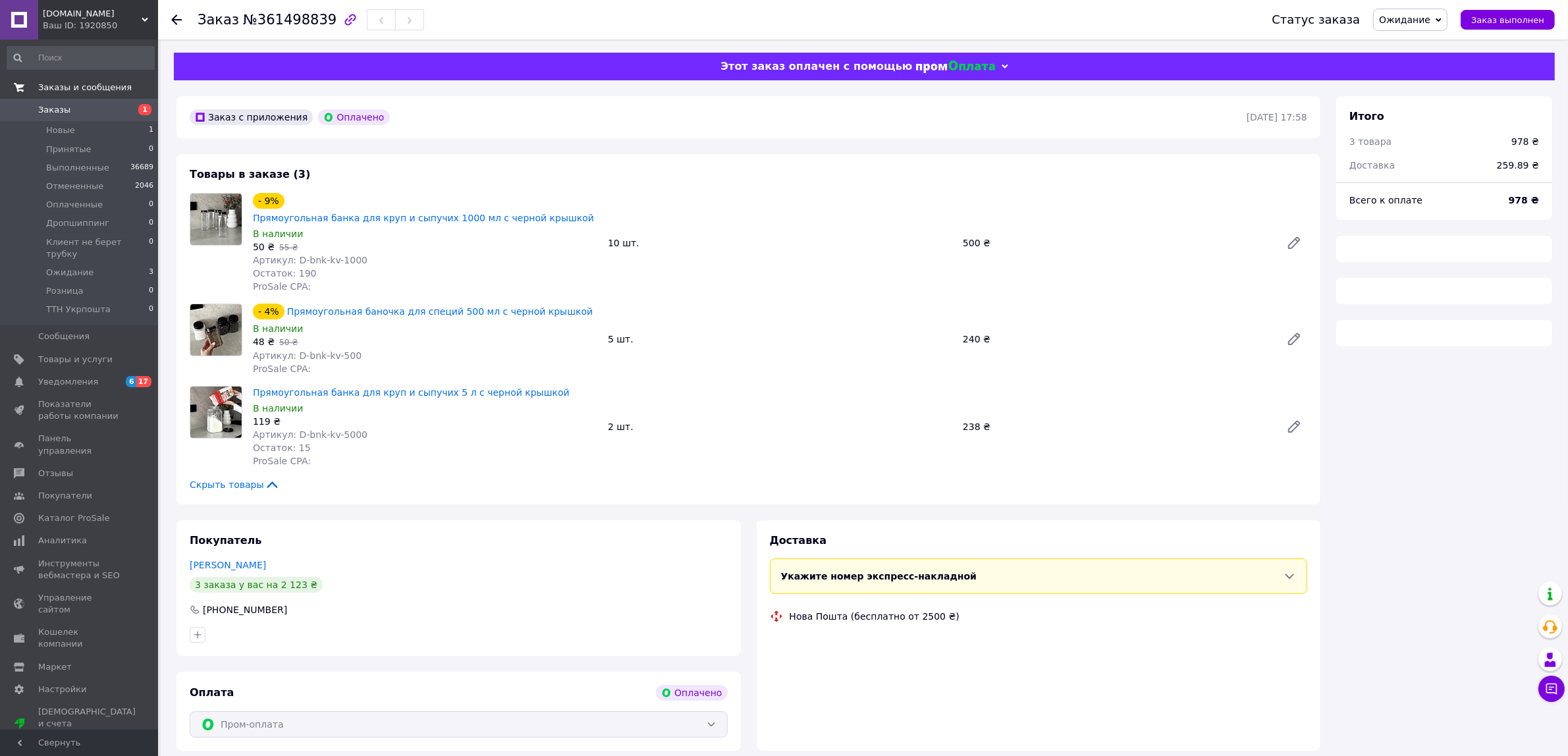
scroll to position [37, 0]
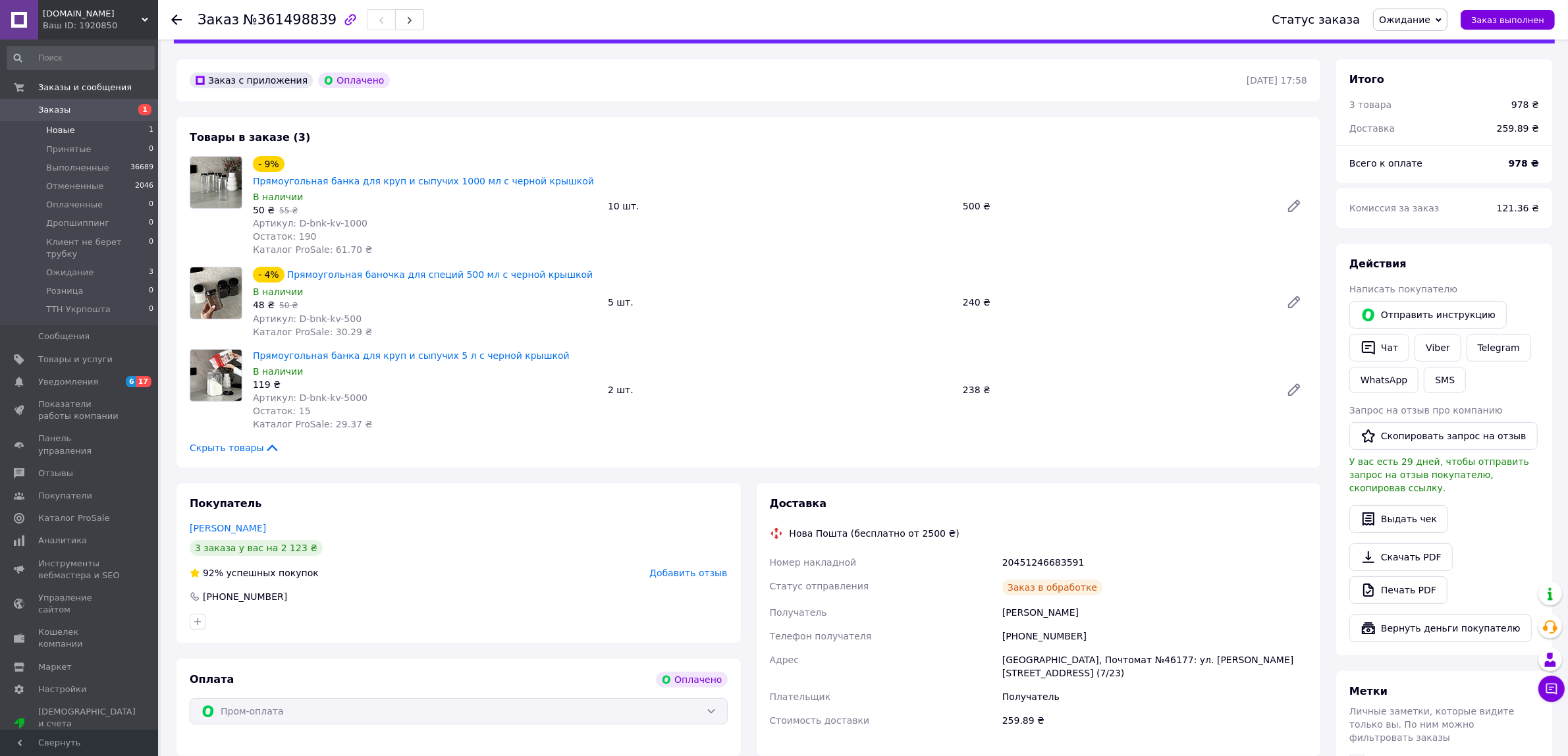
click at [69, 124] on span "Новые" at bounding box center [61, 130] width 29 height 12
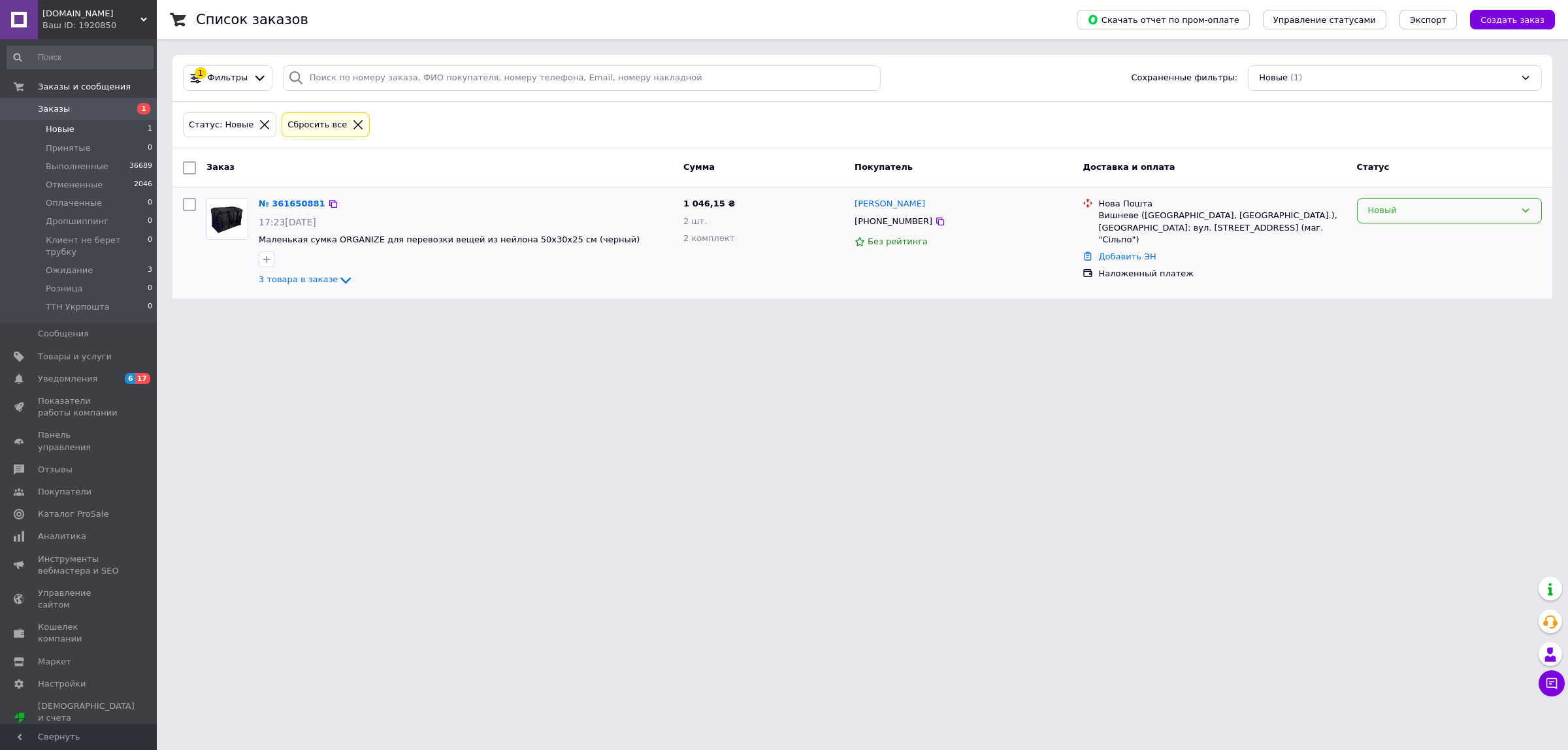
click at [1428, 212] on div "Новый" at bounding box center [1441, 210] width 147 height 14
click at [1037, 314] on html "ORGANIZE.IN.UA Ваш ID: 1920850 Сайт ORGANIZE.IN.UA Кабинет покупателя Проверить…" at bounding box center [784, 157] width 1568 height 314
click at [933, 222] on div at bounding box center [939, 221] width 14 height 14
click at [935, 221] on icon at bounding box center [940, 221] width 11 height 11
drag, startPoint x: 246, startPoint y: 403, endPoint x: 246, endPoint y: 356, distance: 47.0
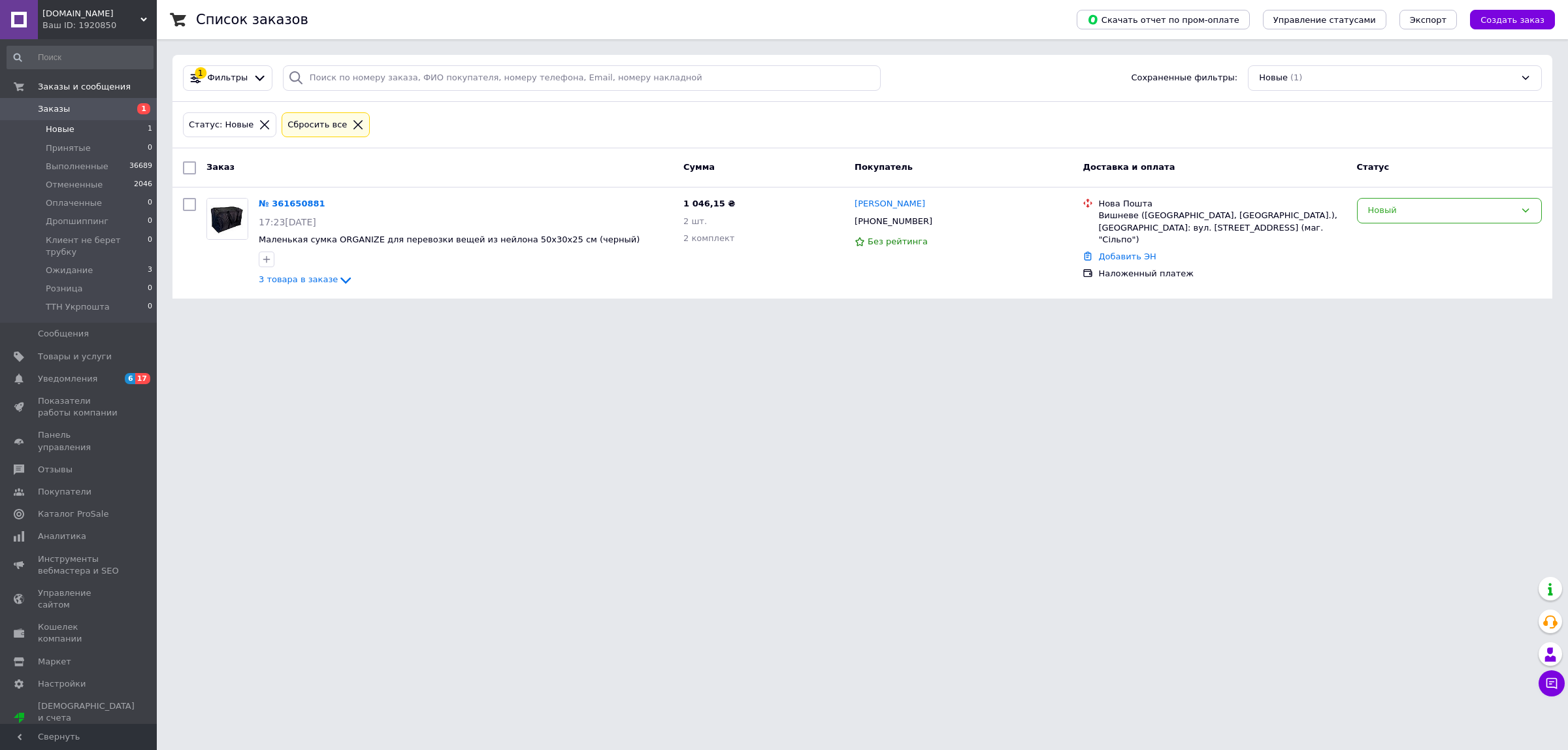
click at [246, 314] on html "ORGANIZE.IN.UA Ваш ID: 1920850 Сайт ORGANIZE.IN.UA Кабинет покупателя Проверить…" at bounding box center [784, 157] width 1568 height 314
click at [298, 201] on link "№ 361650881" at bounding box center [292, 203] width 67 height 10
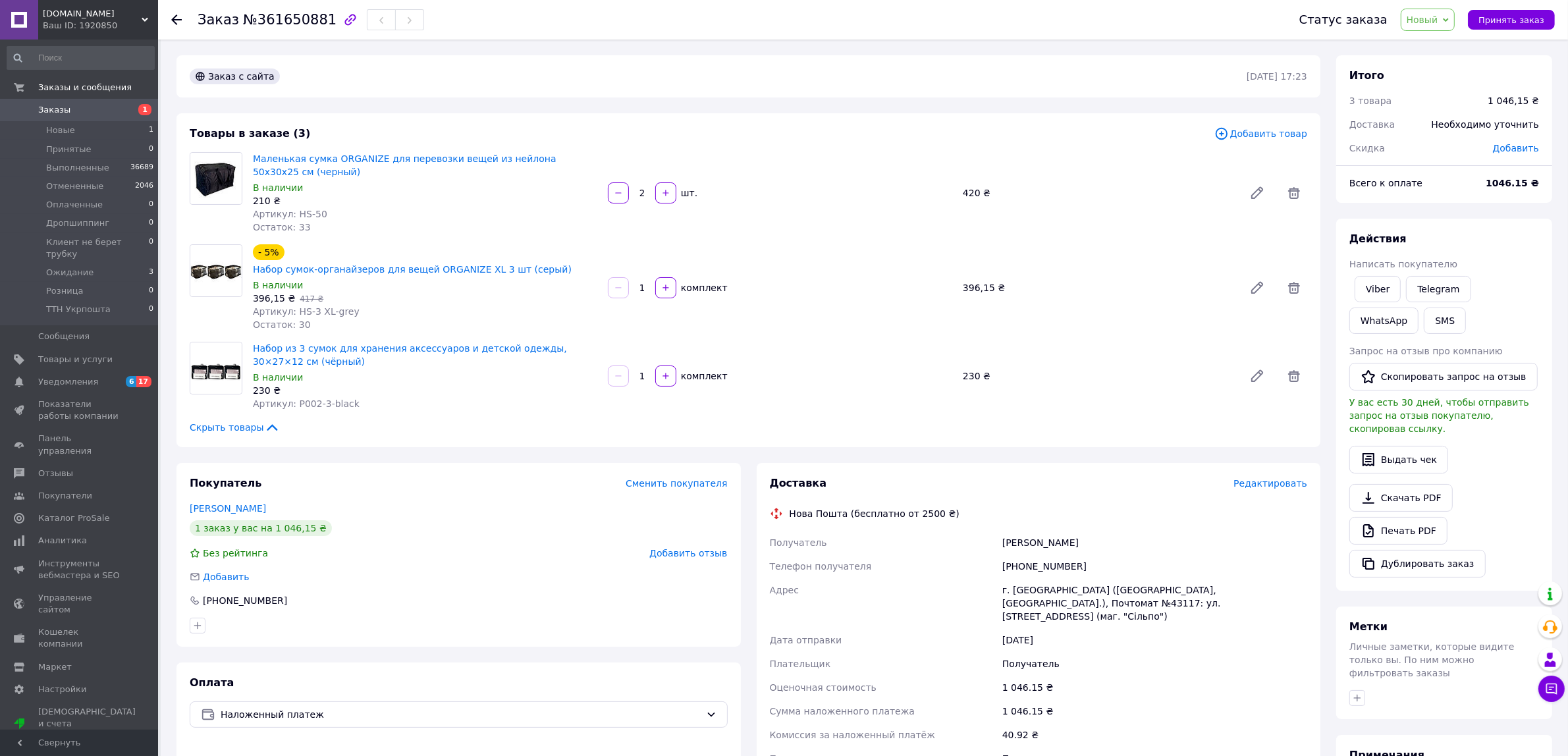
click at [1425, 15] on span "Новый" at bounding box center [1422, 20] width 32 height 11
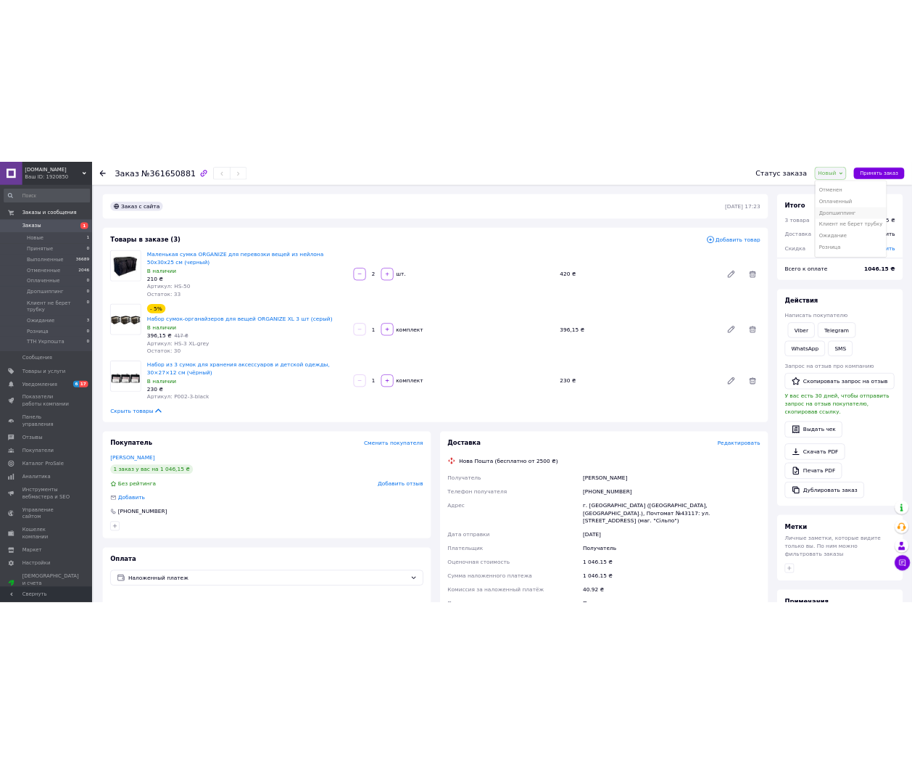
scroll to position [59, 0]
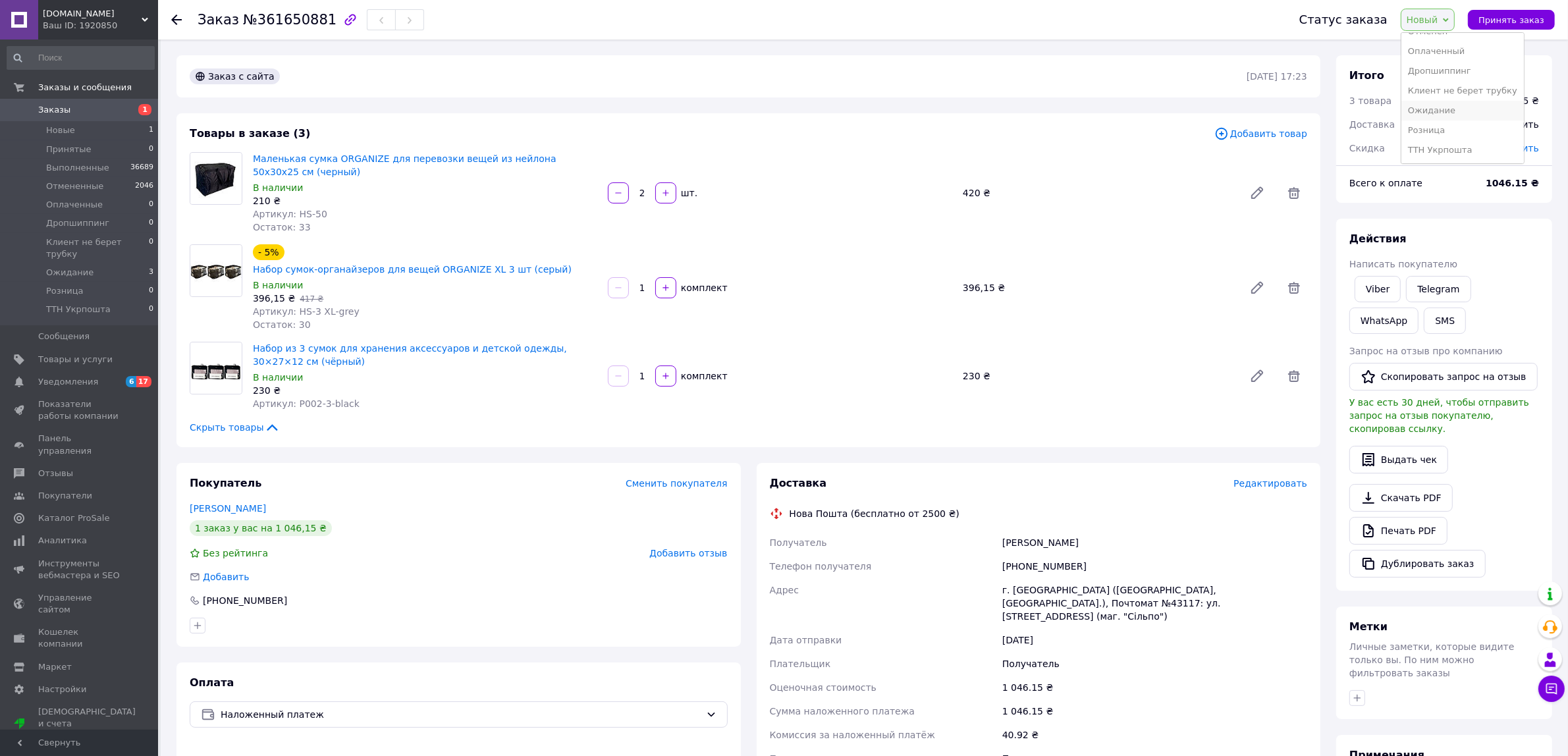
click at [1465, 107] on li "Ожидание" at bounding box center [1462, 111] width 123 height 20
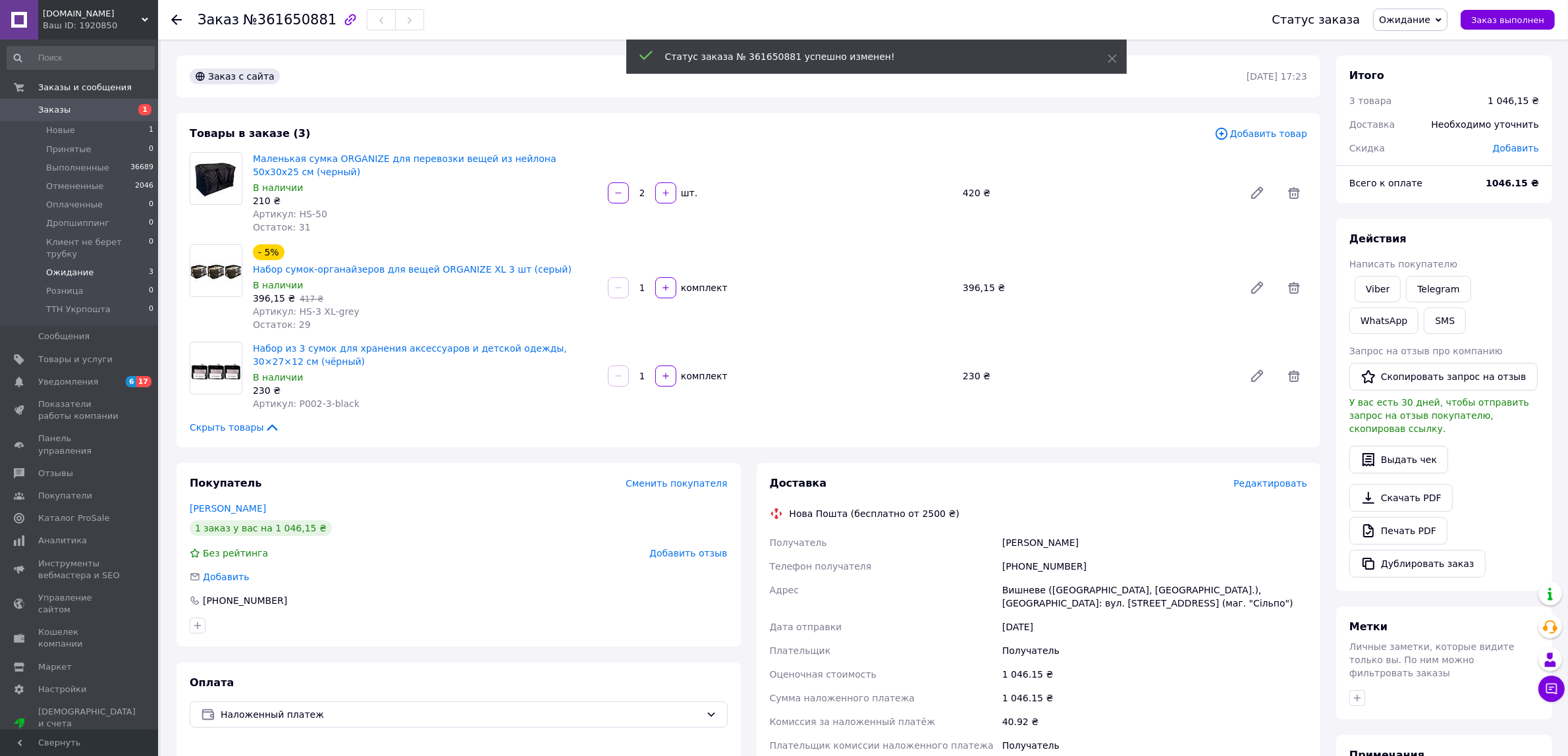
drag, startPoint x: 89, startPoint y: 258, endPoint x: 93, endPoint y: 252, distance: 7.2
click at [90, 263] on li "Ожидание 3" at bounding box center [81, 272] width 162 height 18
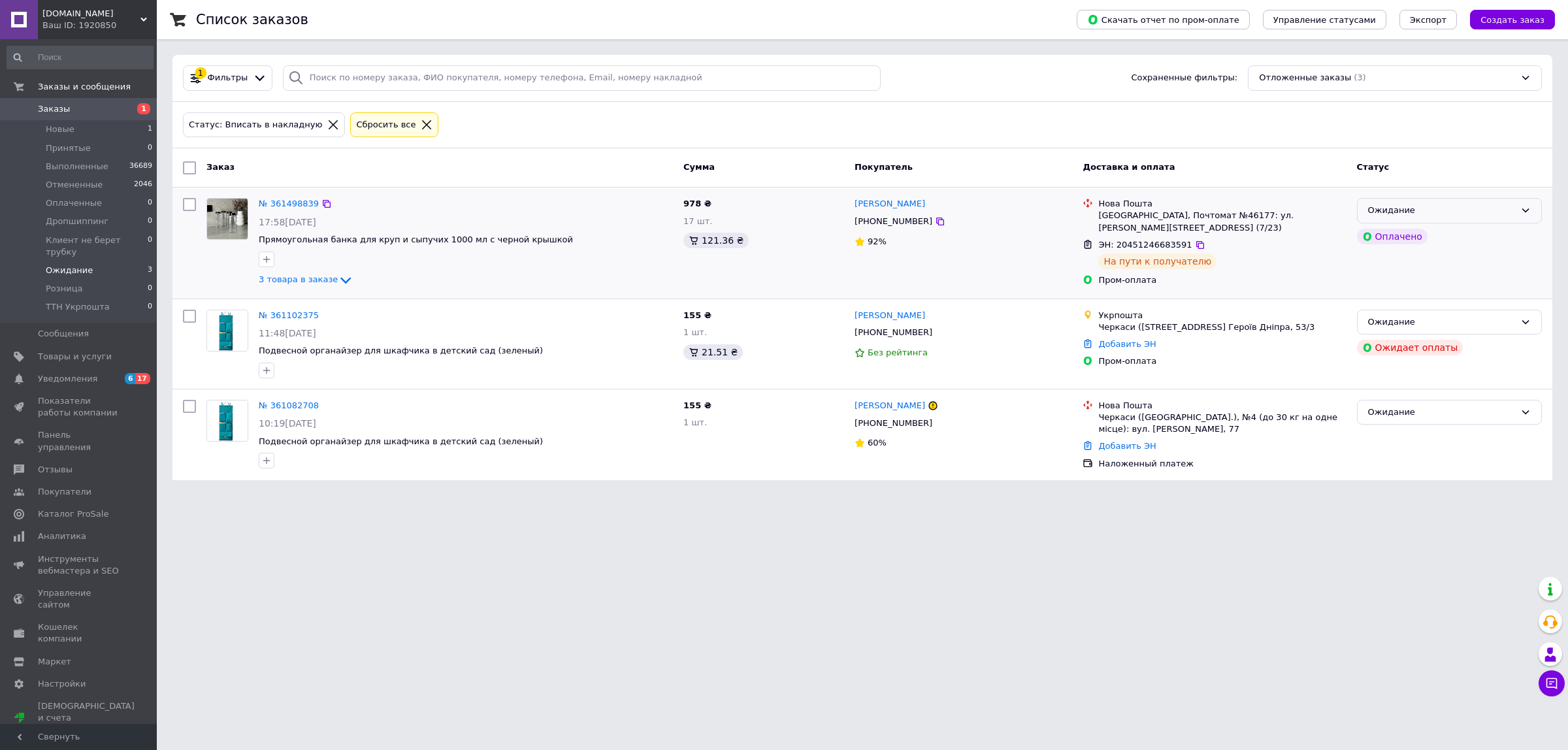
click at [1484, 213] on div "Ожидание" at bounding box center [1441, 210] width 147 height 14
click at [1418, 265] on li "Выполнен" at bounding box center [1449, 261] width 184 height 24
click at [82, 132] on li "Новые 1" at bounding box center [80, 129] width 160 height 18
